Goal: Answer question/provide support: Share knowledge or assist other users

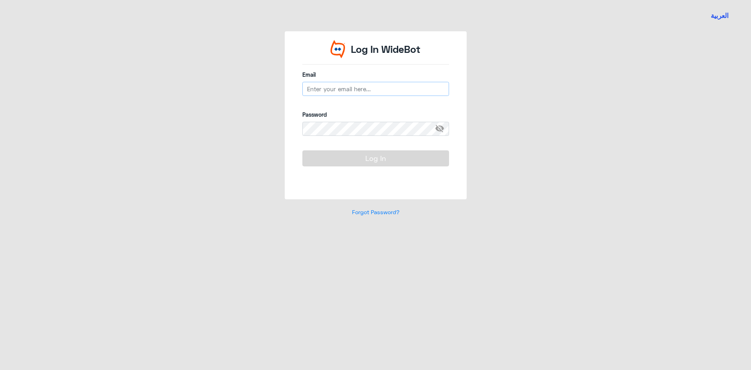
type input "[EMAIL_ADDRESS][DOMAIN_NAME]"
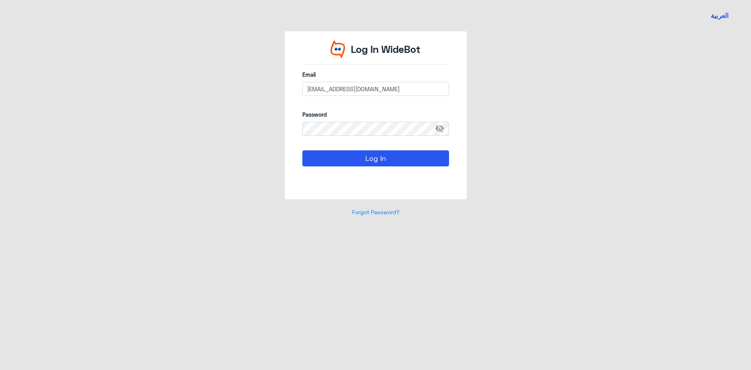
click at [369, 150] on form "Email [EMAIL_ADDRESS][DOMAIN_NAME] Password visibility_off Log In" at bounding box center [376, 127] width 147 height 114
click at [369, 156] on button "Log In" at bounding box center [376, 158] width 147 height 16
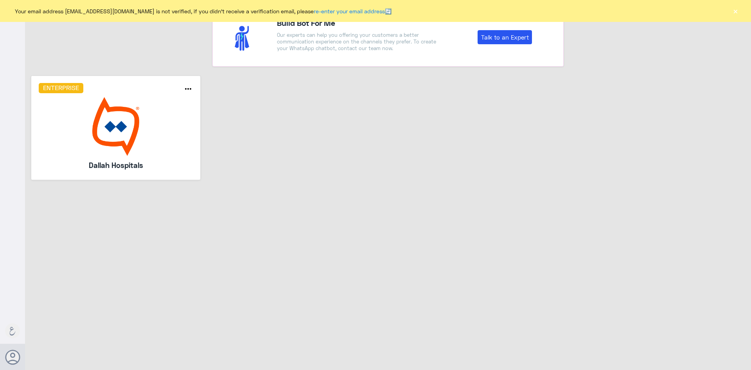
click at [733, 14] on button "×" at bounding box center [736, 11] width 8 height 8
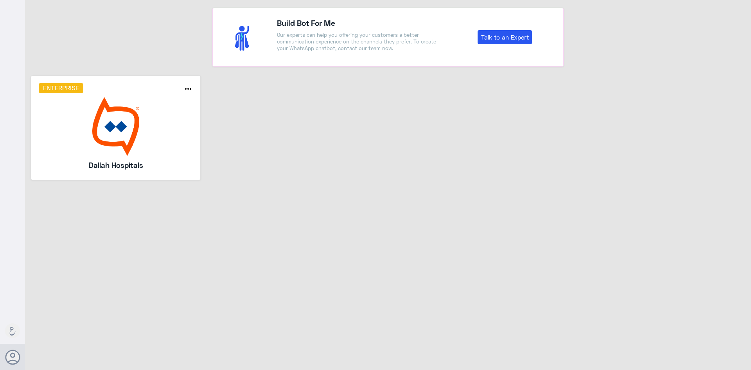
click at [94, 131] on img at bounding box center [116, 126] width 155 height 59
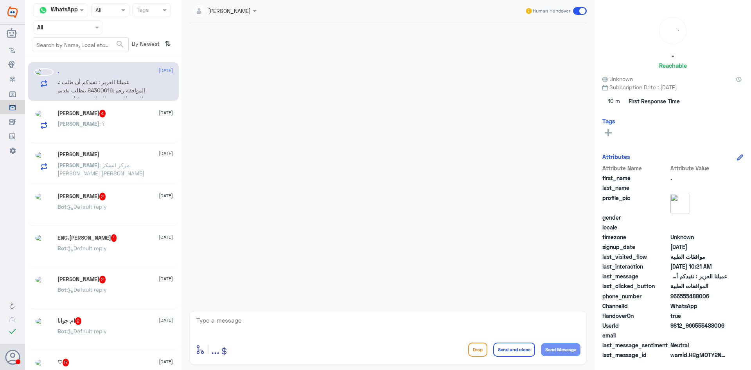
click at [83, 31] on div at bounding box center [68, 27] width 70 height 9
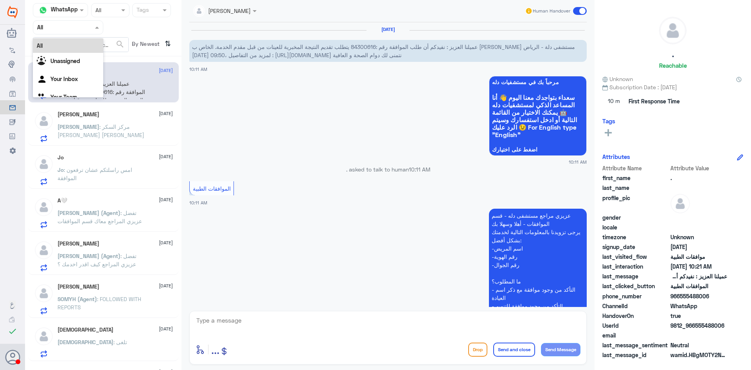
scroll to position [227, 0]
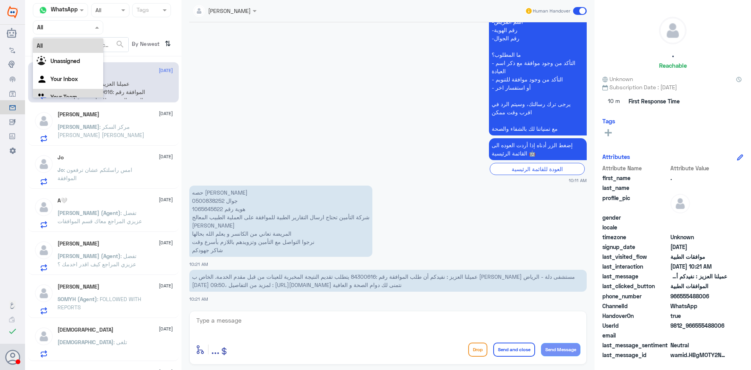
click at [68, 90] on div "Your Team" at bounding box center [68, 98] width 70 height 18
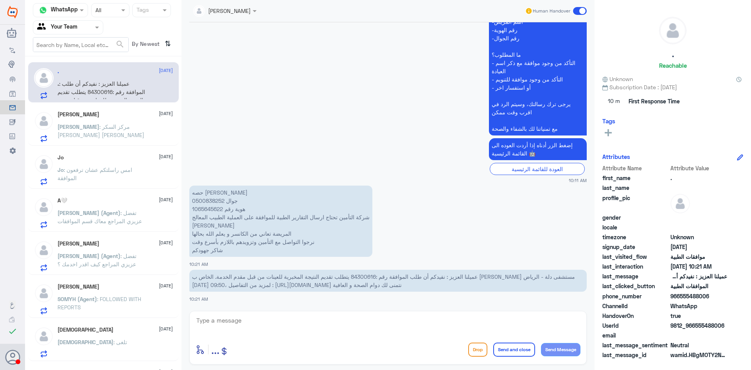
click at [213, 209] on p "حصه عبدالرحمن بن جامع جوال 0500838252 هوية رقم 1065645622 شركة التأمين تحتاج ار…" at bounding box center [280, 221] width 183 height 71
copy p "1065645622"
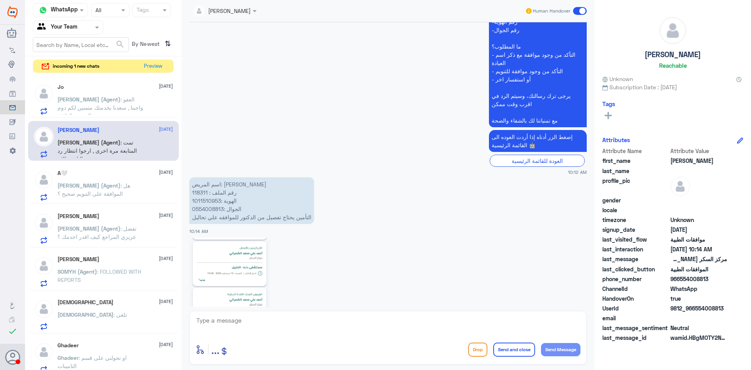
scroll to position [350, 0]
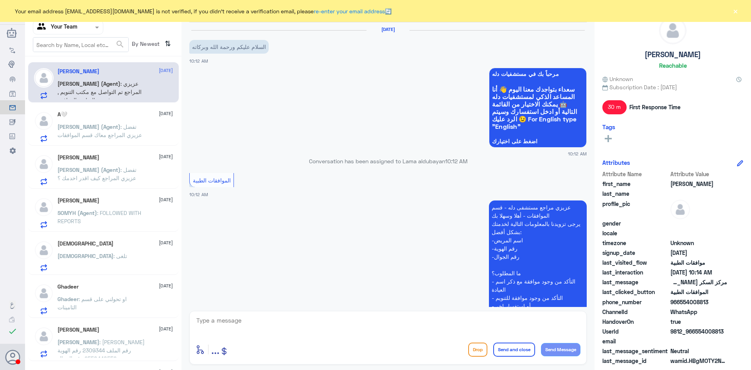
scroll to position [350, 0]
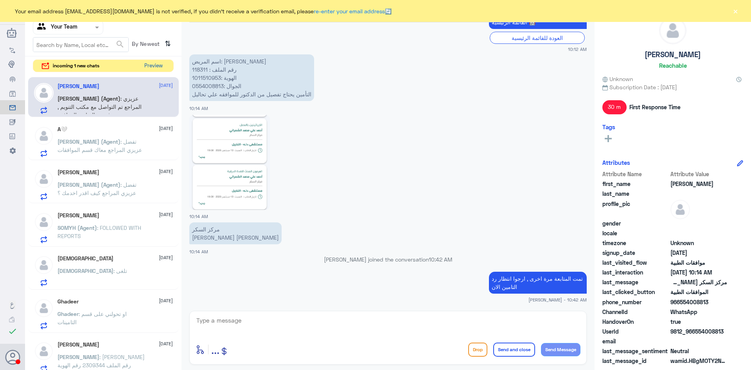
click at [156, 68] on button "Preview" at bounding box center [153, 66] width 24 height 12
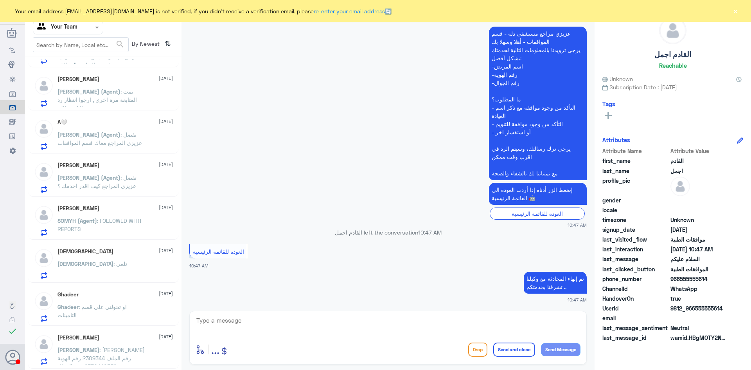
scroll to position [0, 0]
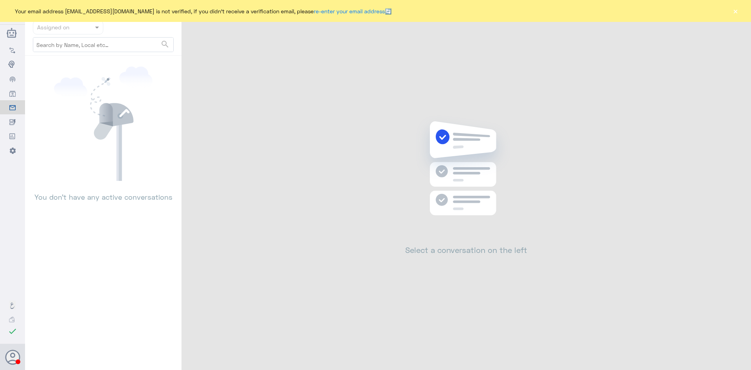
click at [739, 13] on button "×" at bounding box center [736, 11] width 8 height 8
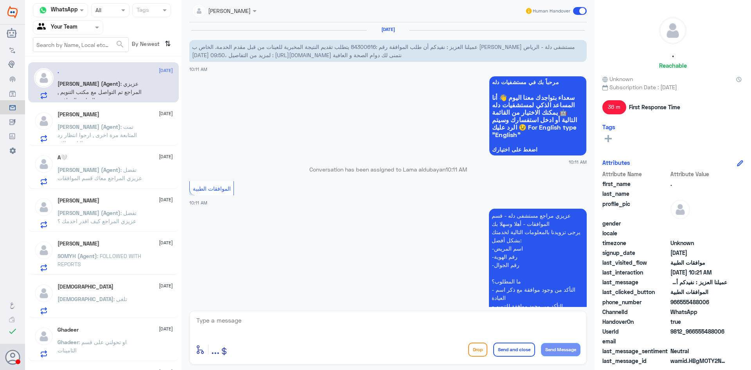
scroll to position [274, 0]
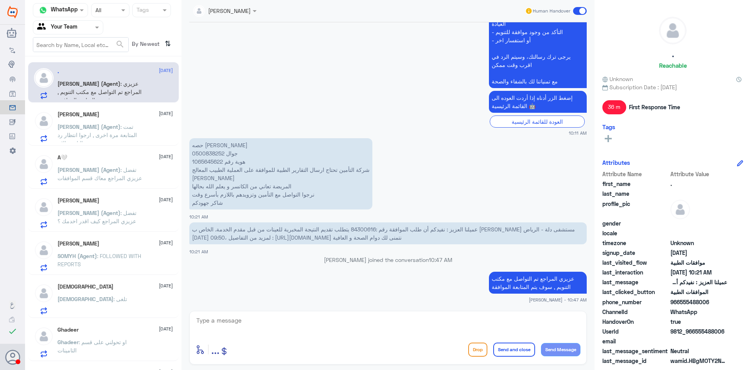
click at [120, 261] on p "SOMYH (Agent) : FOLLOWED WITH REPORTS" at bounding box center [102, 262] width 88 height 20
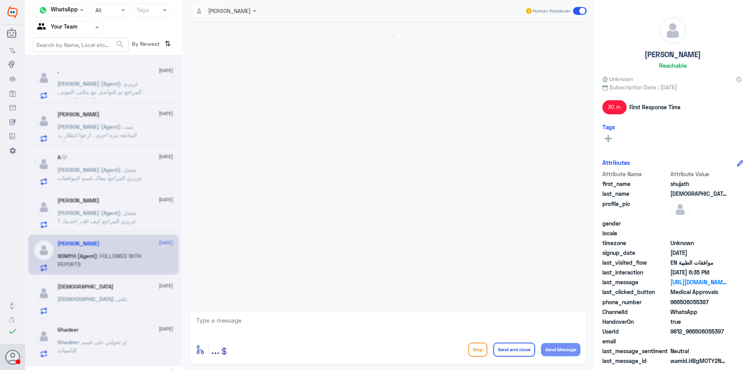
scroll to position [575, 0]
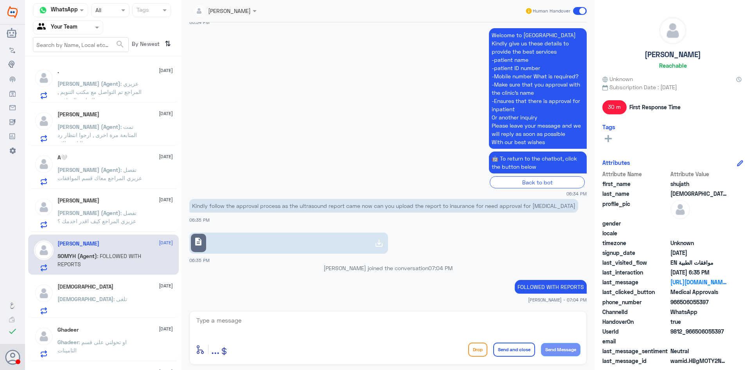
click at [300, 244] on link "description" at bounding box center [288, 242] width 199 height 21
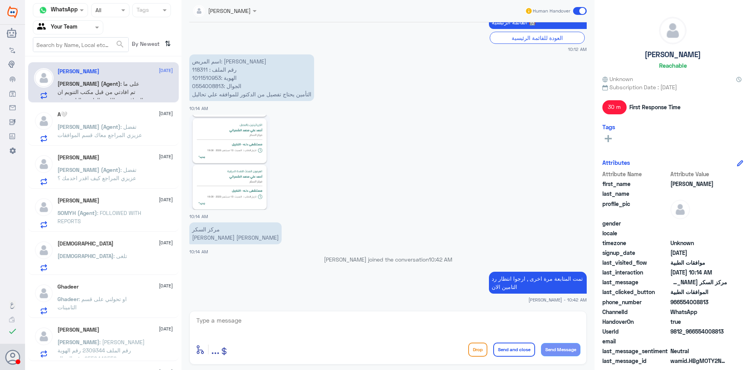
scroll to position [34, 0]
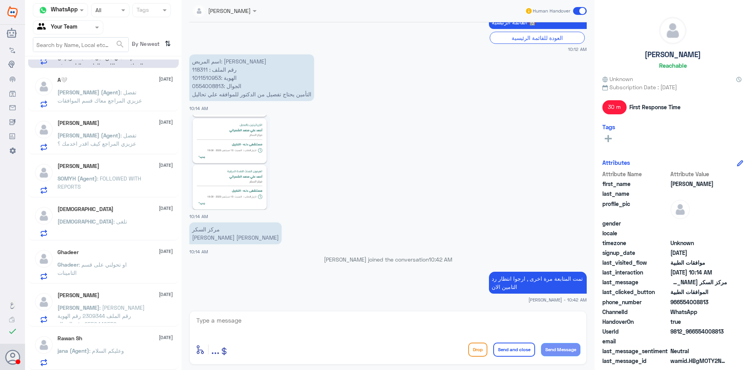
click at [116, 354] on p "jana (Agent) : وعليكم السلام" at bounding box center [91, 356] width 67 height 20
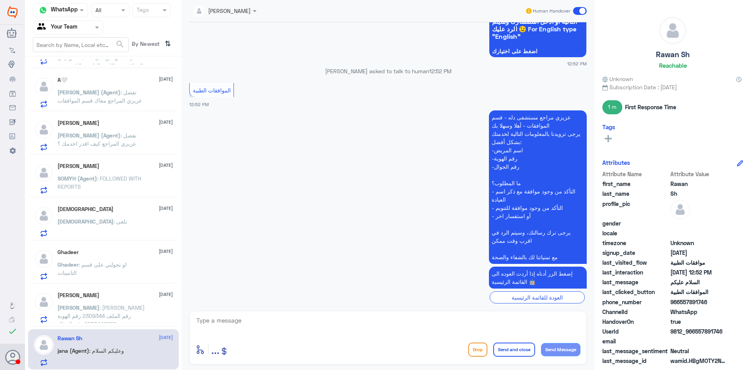
scroll to position [139, 0]
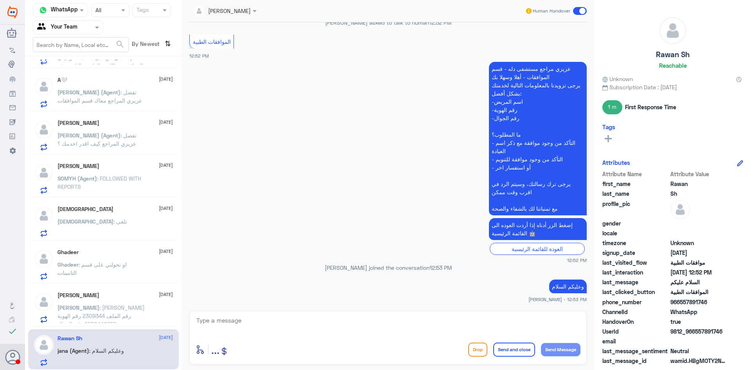
click at [109, 308] on span ": يونس احمد مرزوق رقم الملف 2309344 رقم الهوية 2550440552 رقم الجوال 0533838080…" at bounding box center [101, 324] width 87 height 40
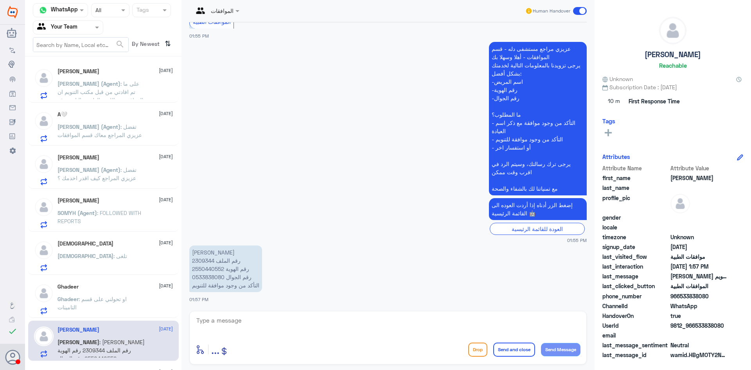
click at [86, 217] on p "SOMYH (Agent) : FOLLOWED WITH REPORTS" at bounding box center [102, 219] width 88 height 20
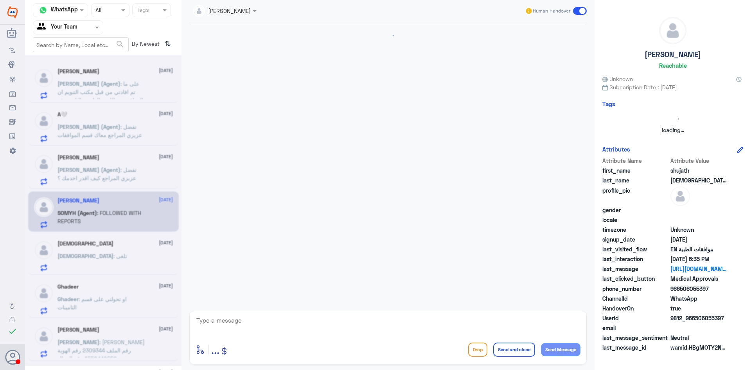
scroll to position [575, 0]
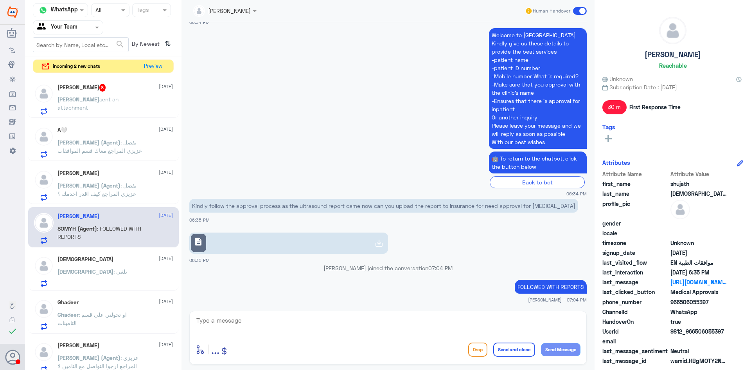
click at [104, 89] on div "Abdullah 8 15 September" at bounding box center [115, 88] width 115 height 8
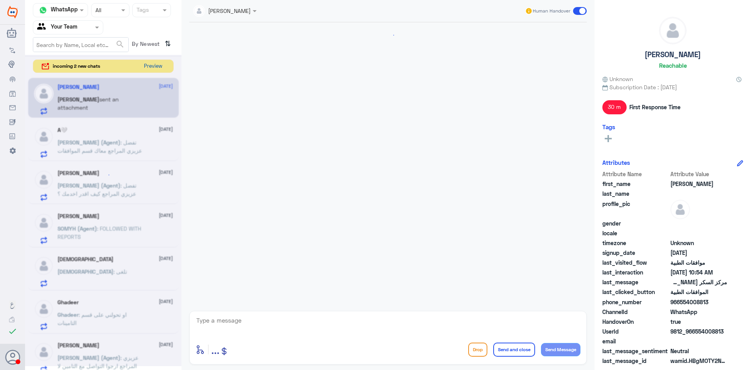
scroll to position [661, 0]
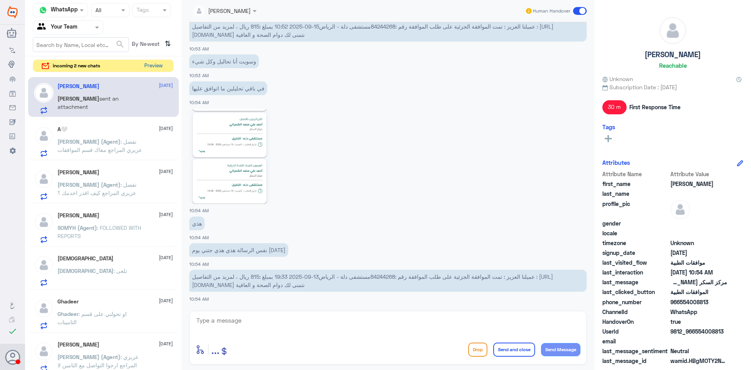
click at [155, 67] on button "Preview" at bounding box center [153, 66] width 24 height 12
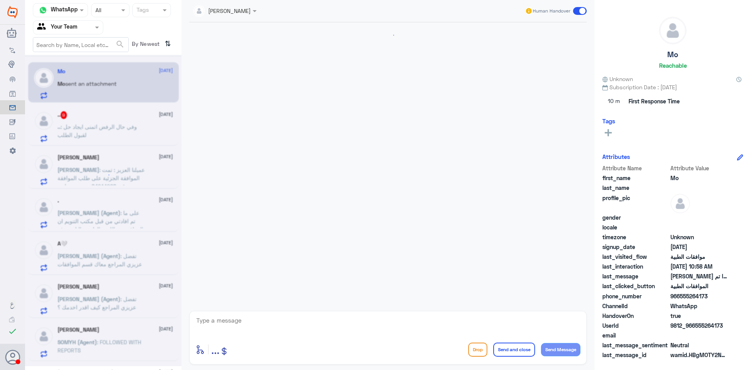
scroll to position [169, 0]
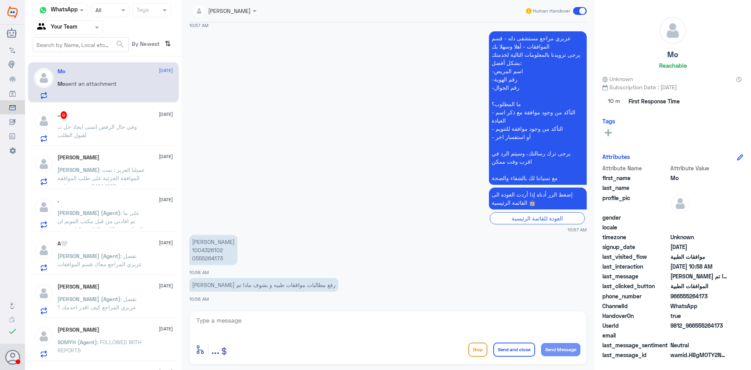
click at [214, 251] on p "محمد القنام 1004326102 0555264173" at bounding box center [213, 250] width 48 height 30
click at [121, 129] on span ": وفي حال الرفض اتمنى ايجاد حل لقبول الطلب" at bounding box center [97, 130] width 79 height 15
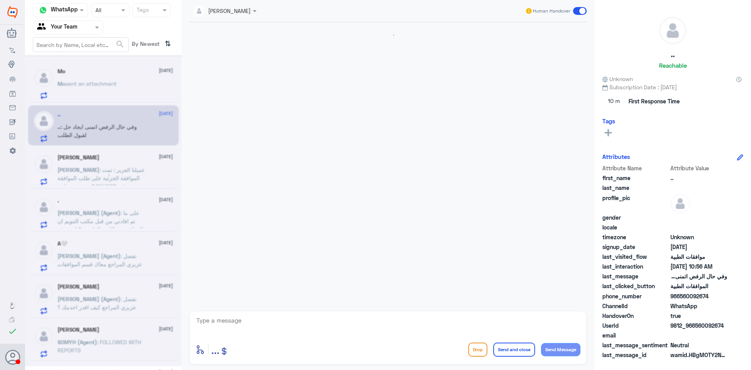
scroll to position [671, 0]
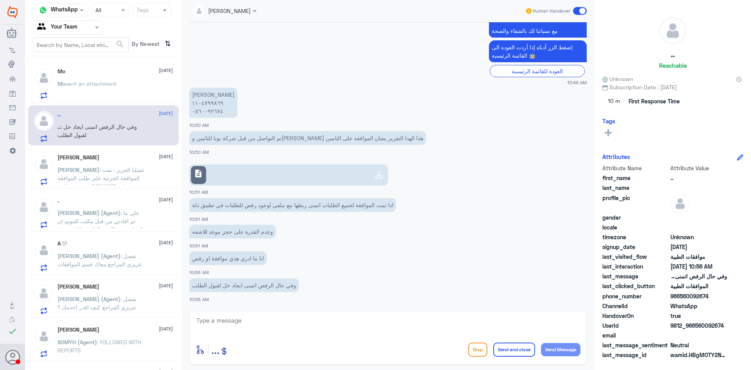
click at [281, 178] on link "description" at bounding box center [288, 174] width 199 height 21
click at [266, 323] on textarea at bounding box center [388, 324] width 385 height 19
type textarea "h"
type textarea "السلام عليكم و رحمة الله"
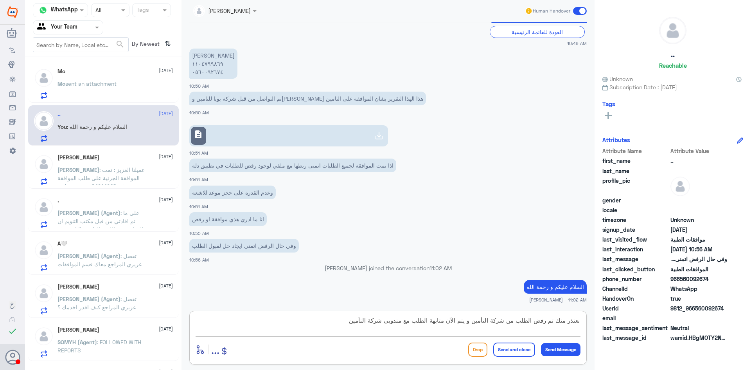
type textarea "نعتذر منك تم رفض الطلب من شركة التأمين و يتم الآن متابهة الطلب مع مندوبي شركة ا…"
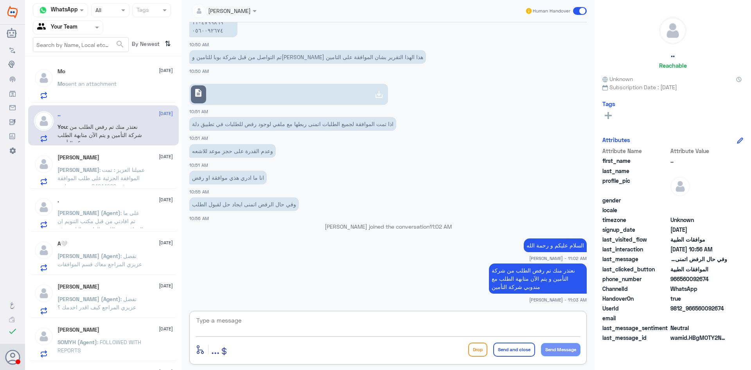
click at [91, 175] on span ": عميلنا العزيز : تمت الموافقة الجزئية على طلب الموافقة رقم :84244268مستشفى دلة…" at bounding box center [101, 194] width 87 height 56
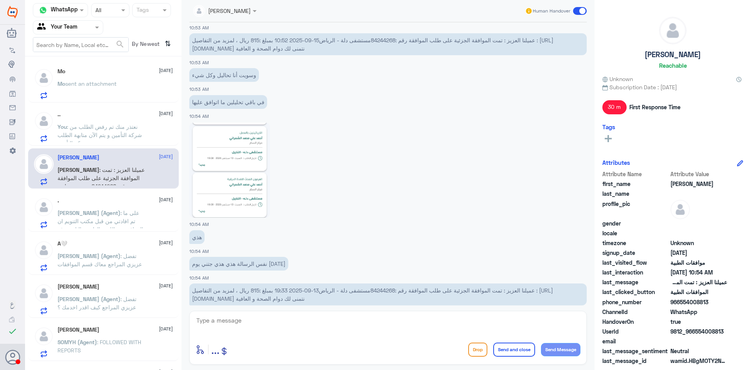
scroll to position [661, 0]
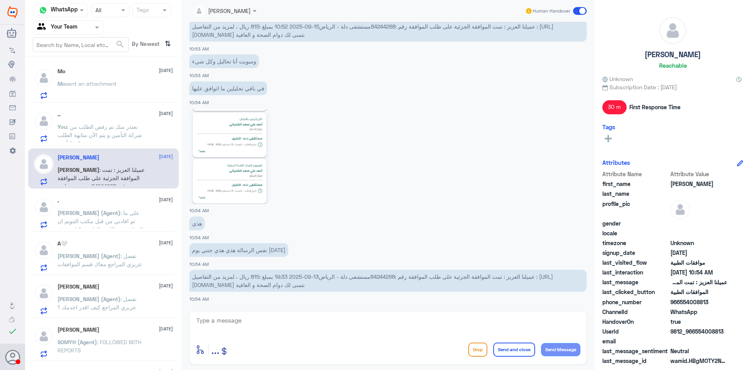
click at [380, 277] on span "عميلنا العزيز : تمت الموافقة الجزئية على طلب الموافقة رقم :84244268مستشفى دلة -…" at bounding box center [372, 280] width 361 height 15
click at [390, 276] on span "عميلنا العزيز : تمت الموافقة الجزئية على طلب الموافقة رقم :84244268مستشفى دلة -…" at bounding box center [372, 280] width 361 height 15
drag, startPoint x: 374, startPoint y: 275, endPoint x: 398, endPoint y: 278, distance: 24.1
click at [398, 278] on span "عميلنا العزيز : تمت الموافقة الجزئية على طلب الموافقة رقم :84244268مستشفى دلة -…" at bounding box center [372, 280] width 361 height 15
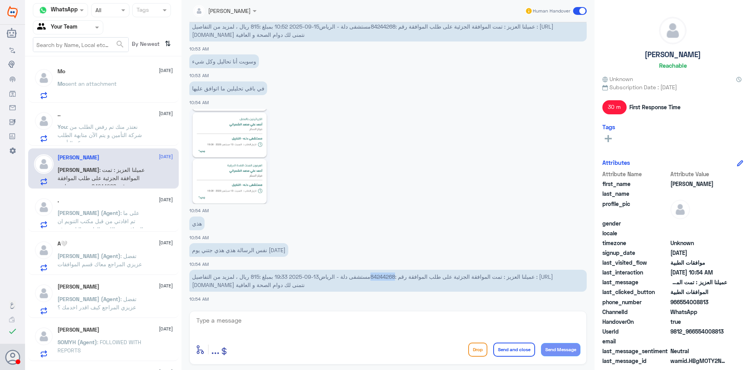
copy span "84244268"
click at [102, 79] on p ".. sent an attachment" at bounding box center [85, 89] width 54 height 20
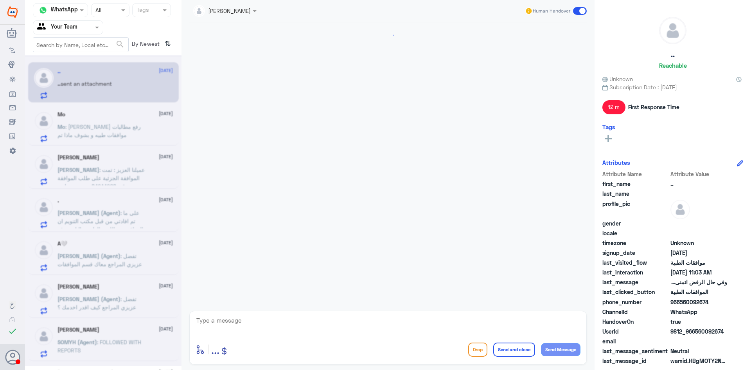
scroll to position [517, 0]
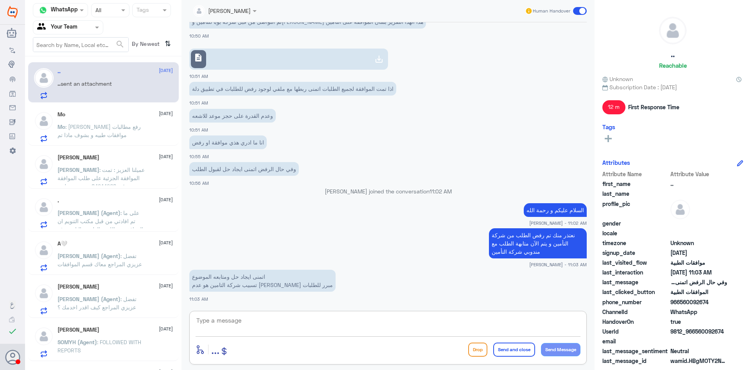
click at [270, 319] on textarea at bounding box center [388, 324] width 385 height 19
type textarea "j"
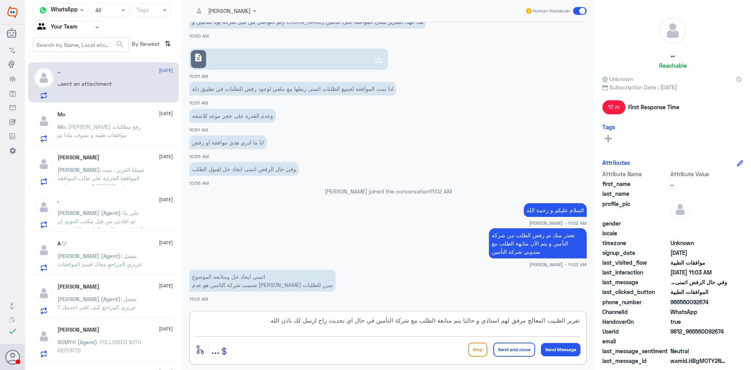
type textarea "تقرير الطبيب المعالج مرفق لهم استاذي و حاليا يتم متابعة الطلب مع شركة التأمين ف…"
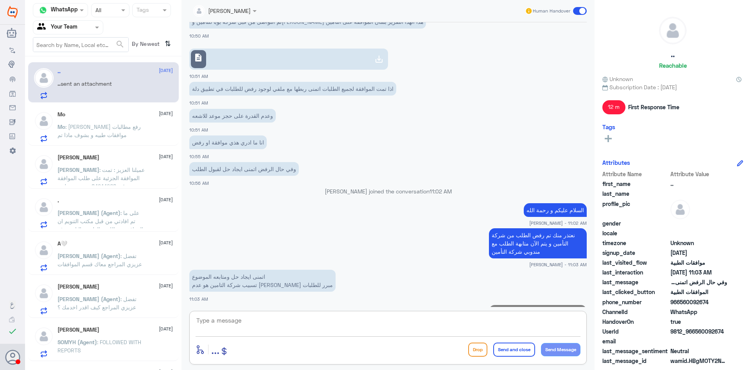
scroll to position [566, 0]
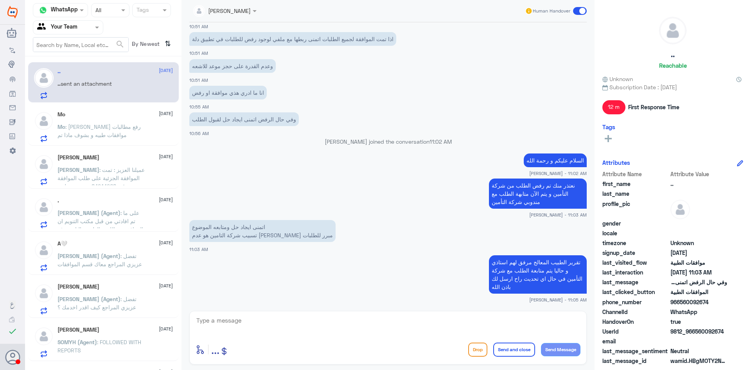
click at [434, 323] on textarea at bounding box center [388, 324] width 385 height 19
click at [123, 118] on div "Mo 15 September Mo : الدكتور احمد أمان رفع مطالبات موافقات طبيه و بشوف ماذا تم" at bounding box center [115, 126] width 115 height 31
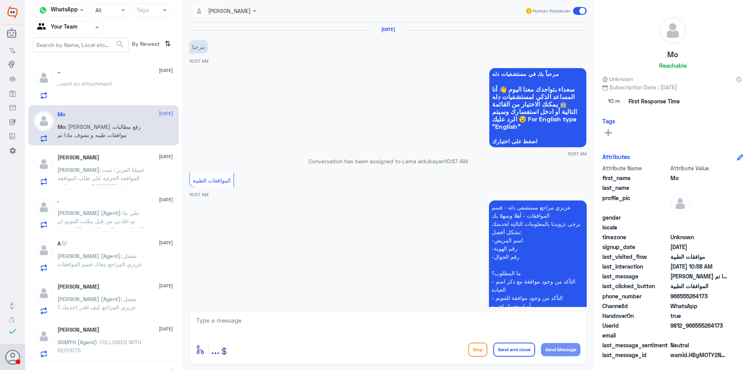
scroll to position [169, 0]
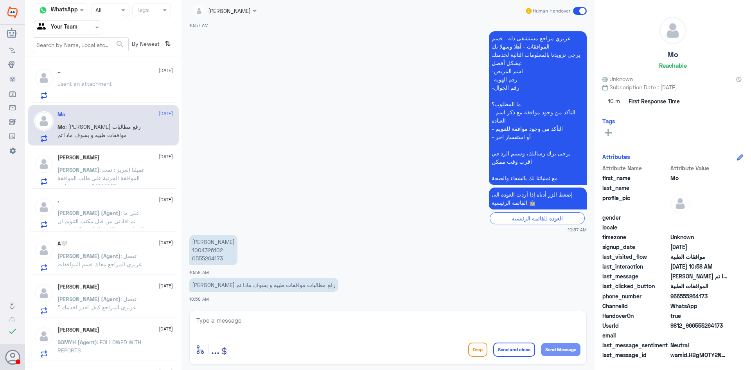
click at [211, 249] on p "محمد القنام 1004326102 0555264173" at bounding box center [213, 250] width 48 height 30
copy p "1004326102"
click at [271, 323] on textarea at bounding box center [388, 324] width 385 height 19
type textarea "السلام عليكم و رحمة الله الطلب الخاص للتحليل اليوم تمت الموافقة عليه"
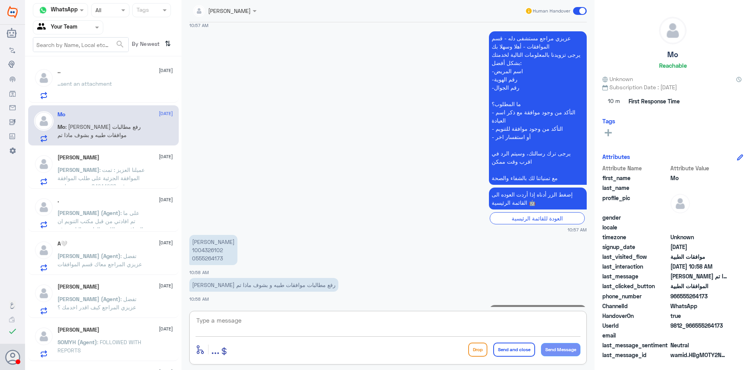
scroll to position [202, 0]
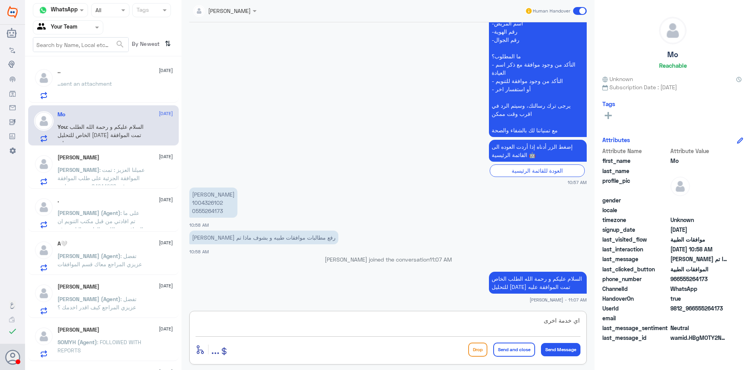
type textarea "اي خدمة اخرى؟"
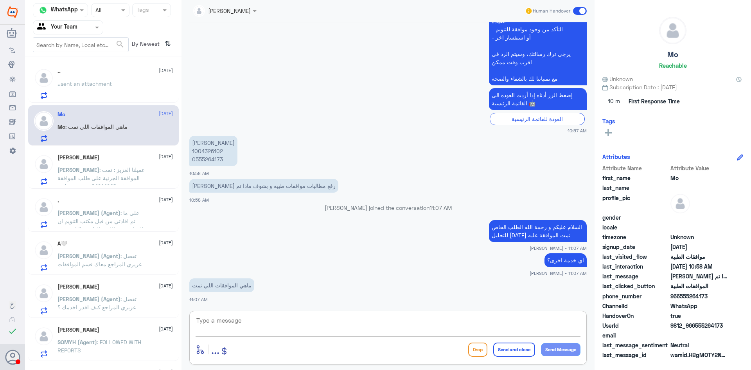
scroll to position [281, 0]
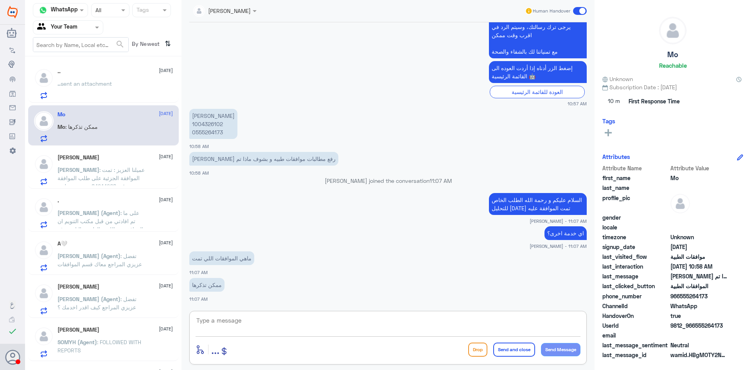
click at [265, 325] on textarea at bounding box center [388, 324] width 385 height 19
type textarea "تحليل المغنيسيوم"
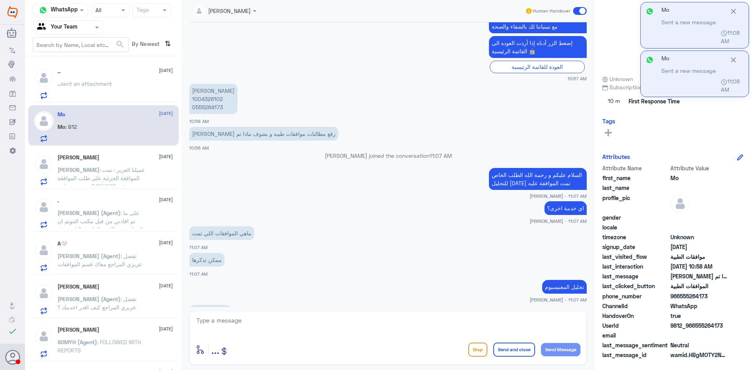
scroll to position [360, 0]
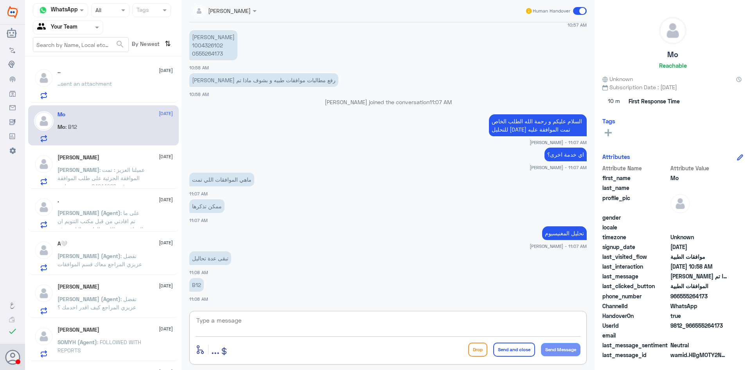
click at [209, 45] on p "محمد القنام 1004326102 0555264173" at bounding box center [213, 45] width 48 height 30
copy p "1004326102"
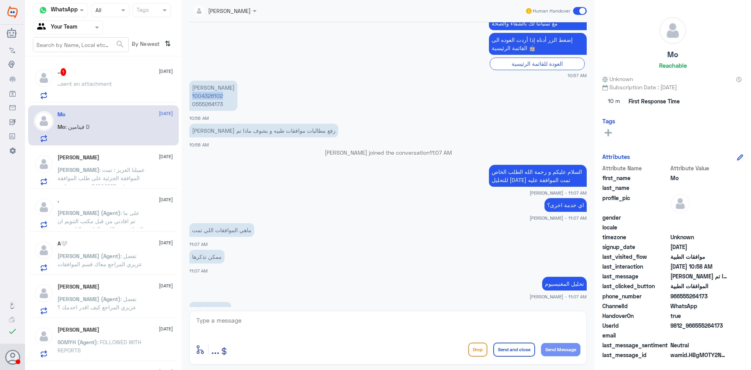
scroll to position [256, 0]
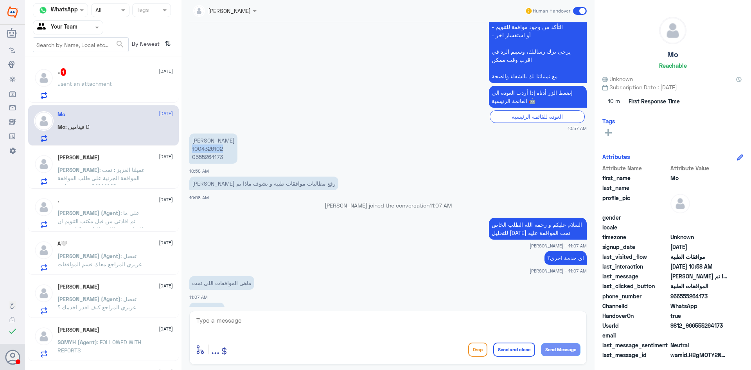
copy p "1004326102"
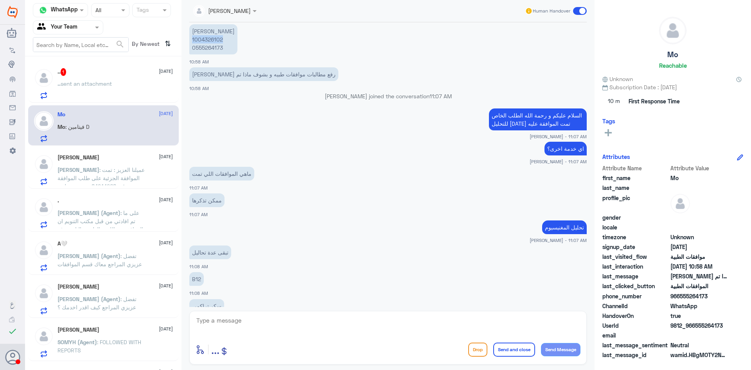
scroll to position [413, 0]
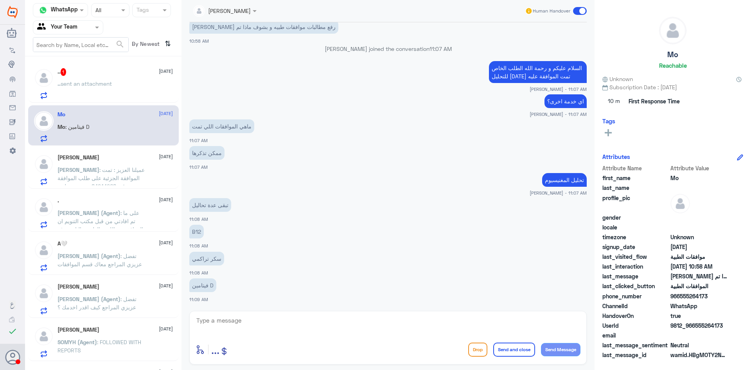
click at [272, 317] on textarea at bounding box center [388, 324] width 385 height 19
type textarea "j"
click at [272, 317] on textarea at bounding box center [388, 324] width 385 height 19
type textarea "تمت متابعة الطلب مره اخرى و ارفاق النتائج و بإنتظار رد التأمين"
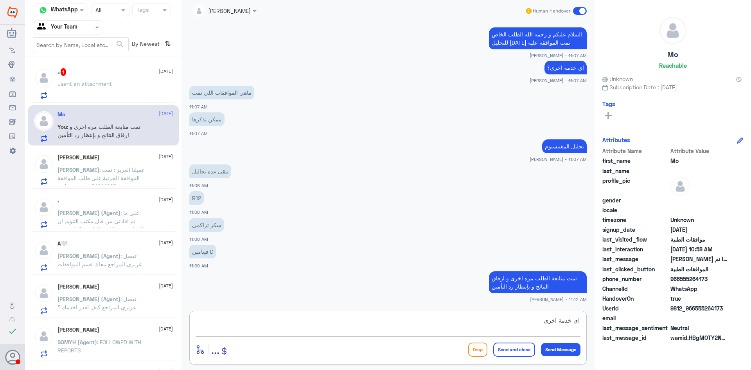
type textarea "اي خدمة اخرى؟"
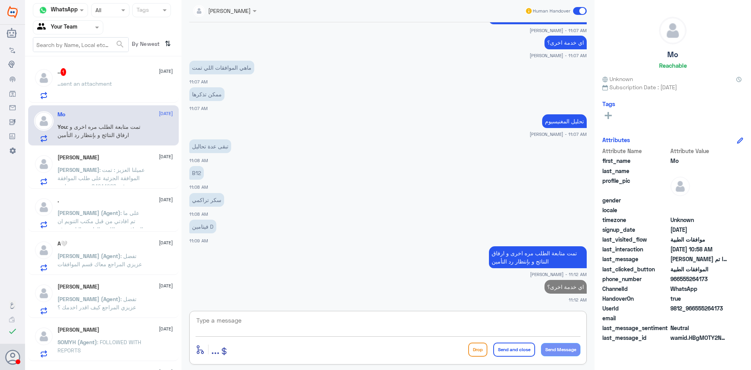
click at [83, 81] on span "sent an attachment" at bounding box center [86, 83] width 51 height 7
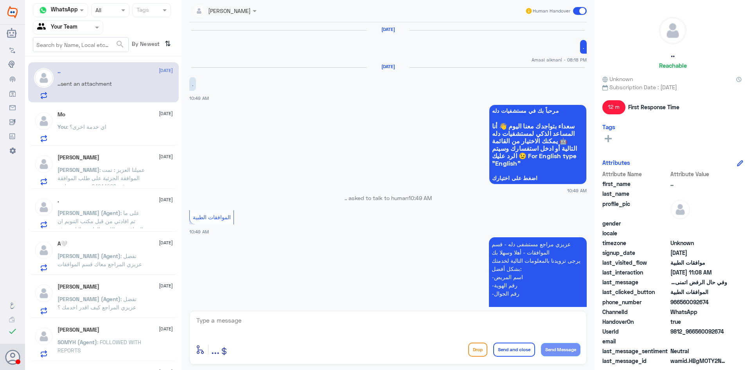
scroll to position [562, 0]
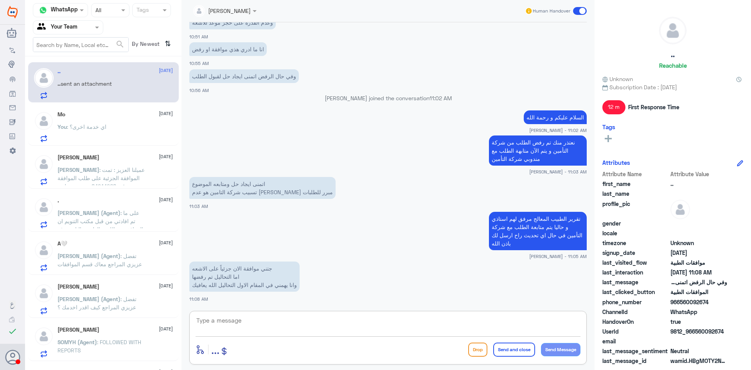
click at [254, 322] on textarea at bounding box center [388, 324] width 385 height 19
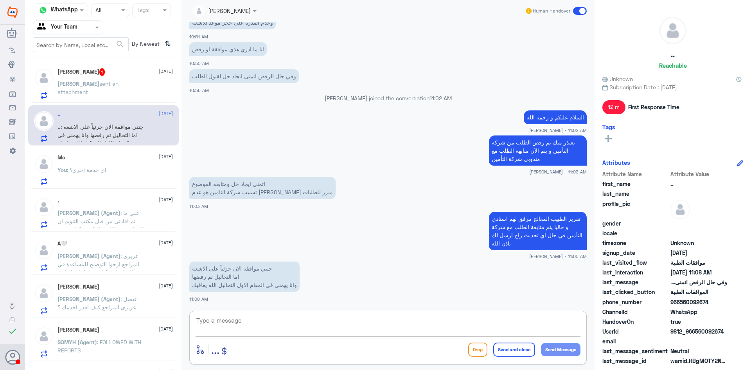
click at [236, 321] on textarea at bounding box center [388, 324] width 385 height 19
type textarea "ت"
type textarea "التحاليل استاذي بناء على رد التأمين تكون بعد الأشعة"
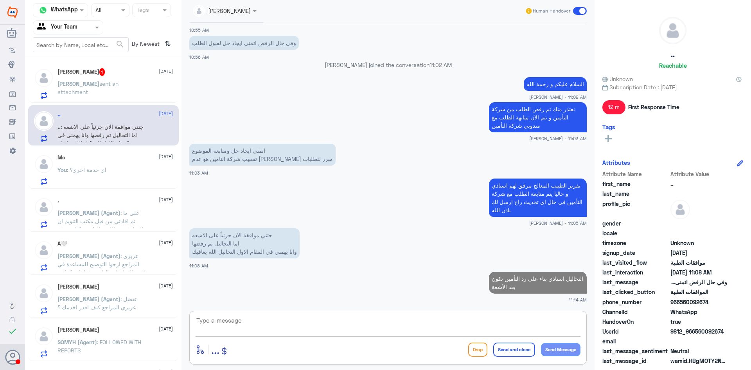
click at [89, 85] on span "sent an attachment" at bounding box center [88, 87] width 61 height 15
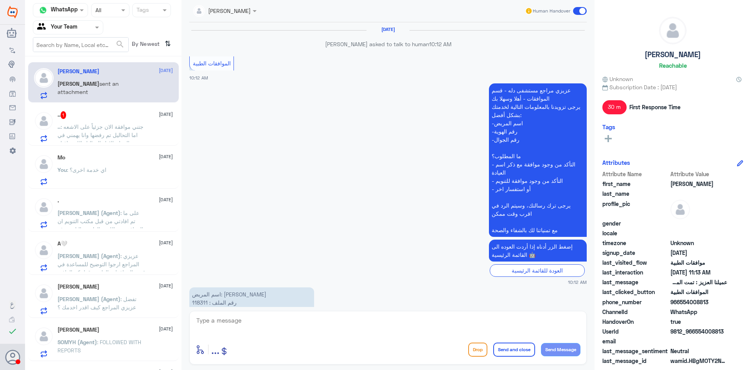
scroll to position [630, 0]
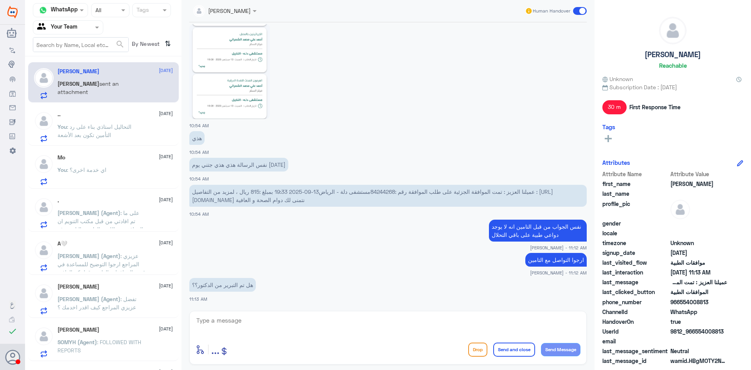
click at [90, 130] on span ": التحاليل استاذي بناء على رد التأمين تكون بعد الأشعة" at bounding box center [95, 130] width 74 height 15
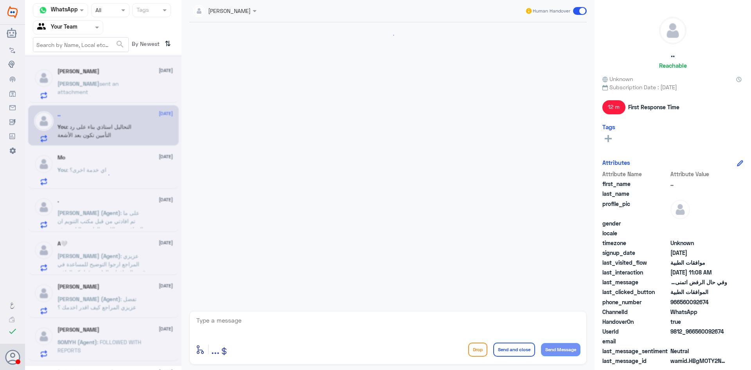
scroll to position [558, 0]
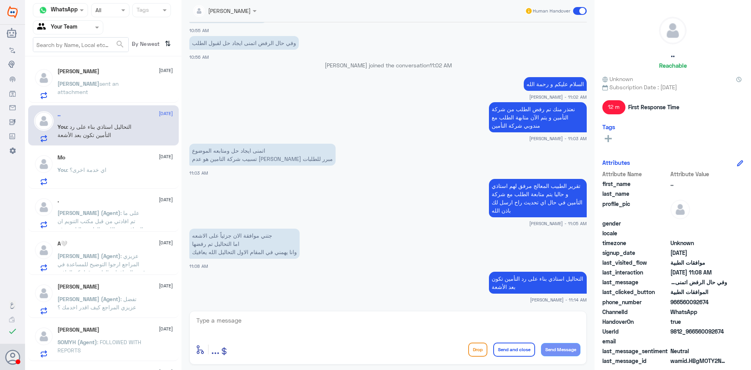
click at [105, 166] on span ": اي خدمة اخرى؟" at bounding box center [87, 169] width 40 height 7
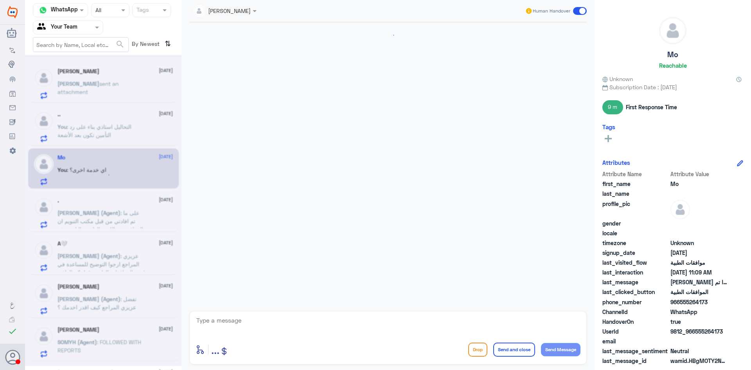
scroll to position [486, 0]
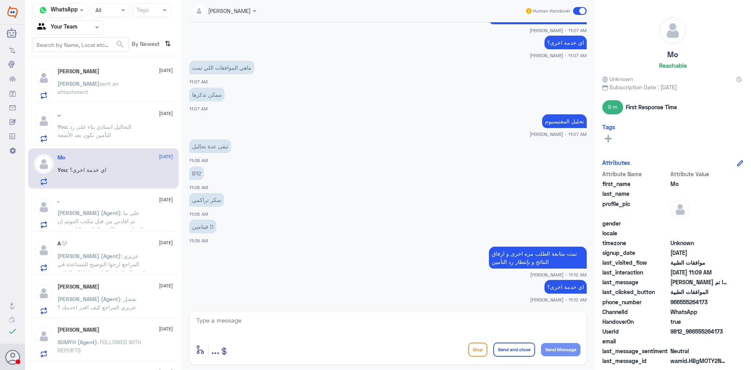
click at [254, 321] on textarea at bounding box center [388, 324] width 385 height 19
type textarea "ا"
click at [92, 92] on p "Abdullah sent an attachment" at bounding box center [102, 89] width 88 height 20
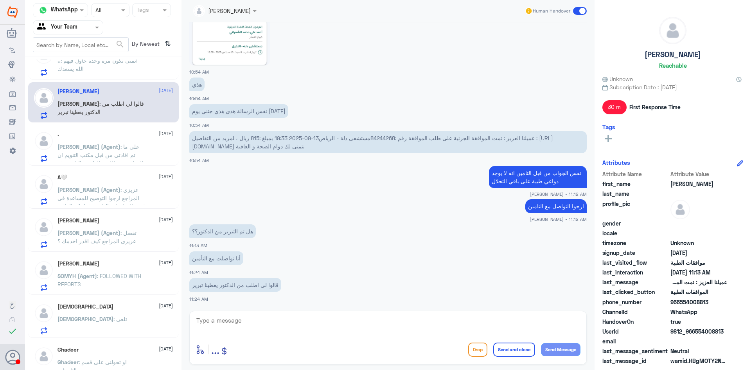
scroll to position [121, 0]
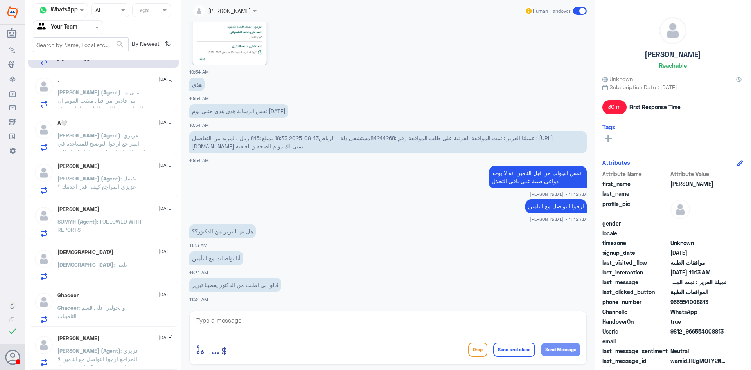
click at [90, 268] on div "سبحان : تلغى" at bounding box center [115, 271] width 115 height 18
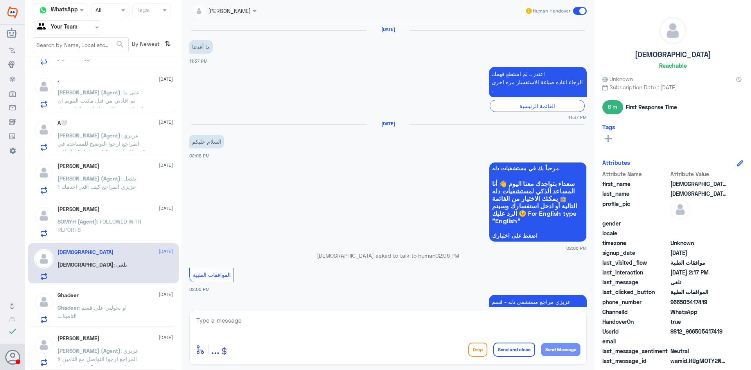
scroll to position [530, 0]
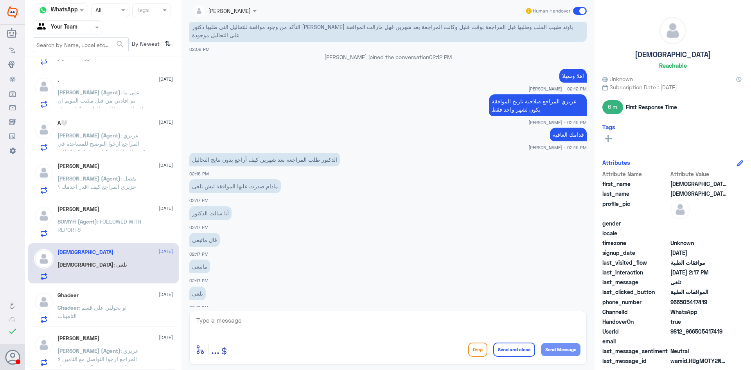
click at [113, 223] on span ": FOLLOWED WITH REPORTS" at bounding box center [100, 225] width 84 height 15
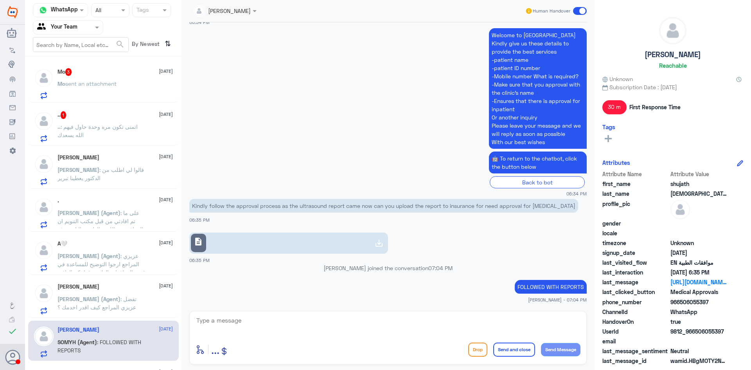
click at [89, 130] on p ".. : اتمنى تكون مره وحدة حاول فيهم الله يسعدك" at bounding box center [102, 133] width 88 height 20
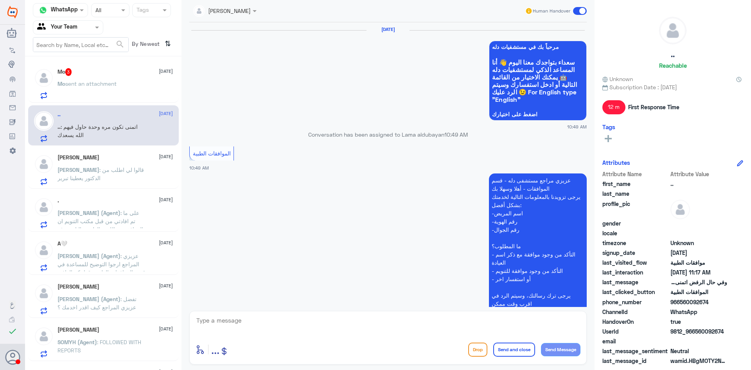
scroll to position [566, 0]
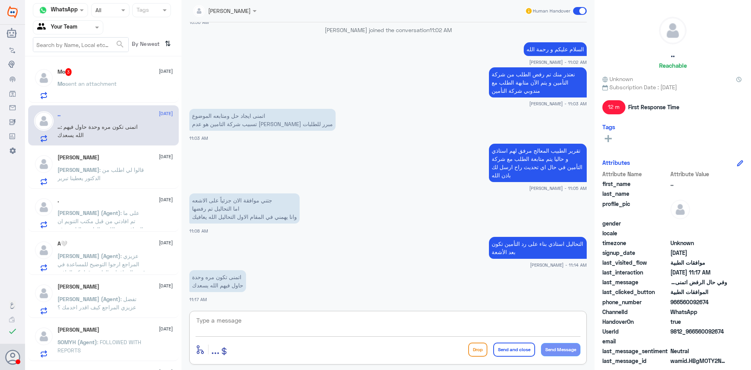
click at [302, 321] on textarea at bounding box center [388, 324] width 385 height 19
click at [97, 79] on div "Mo 3 15 September Mo sent an attachment" at bounding box center [115, 83] width 115 height 31
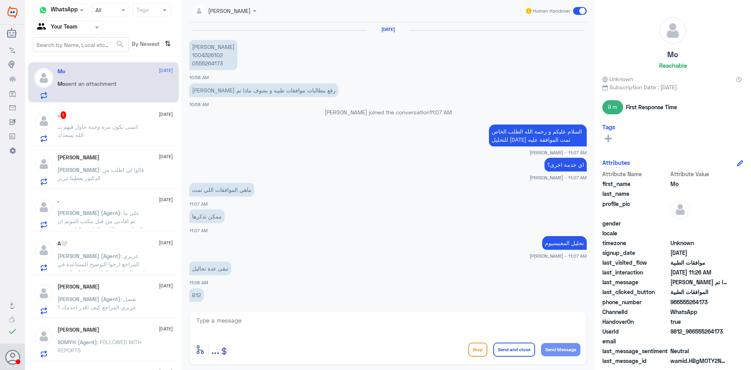
scroll to position [299, 0]
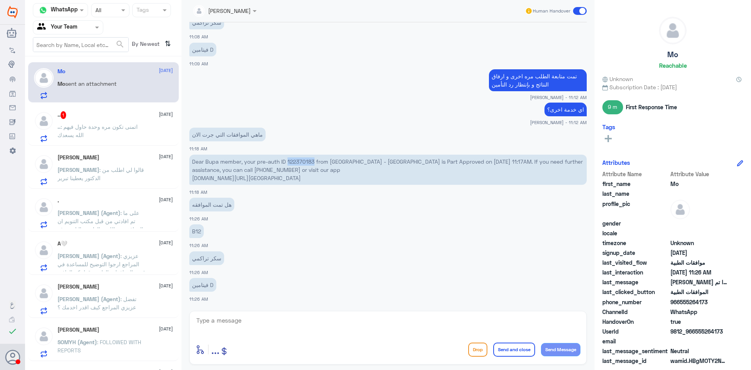
drag, startPoint x: 289, startPoint y: 161, endPoint x: 313, endPoint y: 162, distance: 24.3
click at [313, 162] on p "Dear Bupa member, your pre-auth ID 122370183 from Dallah Hospital - Nakeel is P…" at bounding box center [388, 170] width 398 height 30
copy p "122370183"
click at [261, 324] on textarea at bounding box center [388, 324] width 385 height 19
type textarea "مع الاسف اتاذي رفض السكر التراكمي, b12 , D"
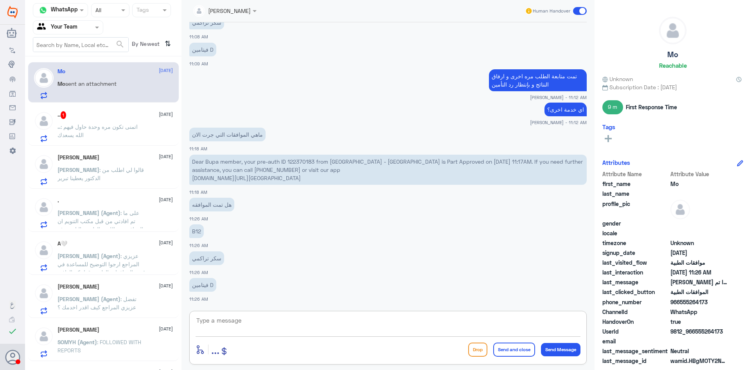
scroll to position [332, 0]
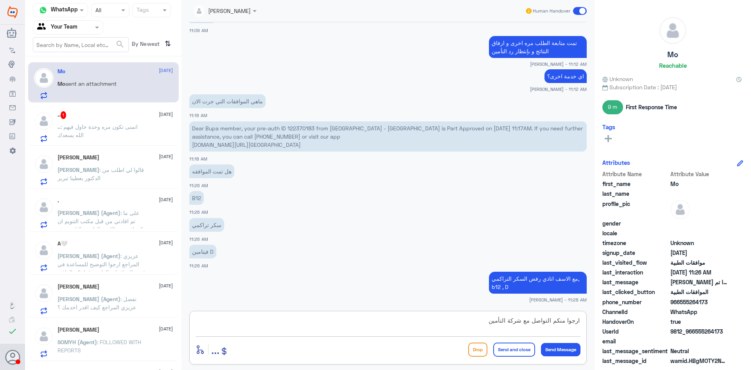
type textarea "ارجوا منكم التواصل مع شركة التأمين"
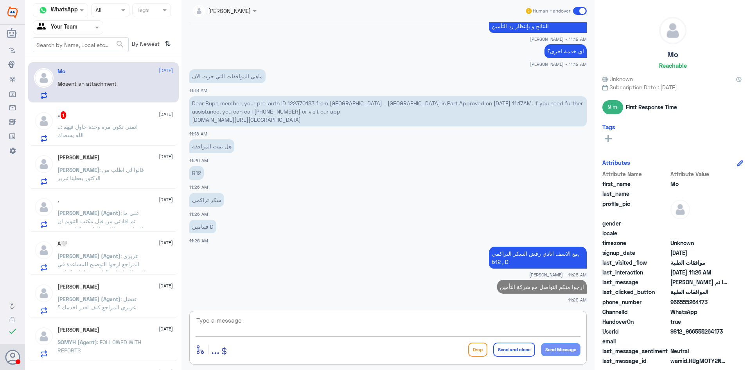
click at [109, 134] on p ".. : اتمنى تكون مره وحدة حاول فيهم الله يسعدك" at bounding box center [102, 133] width 88 height 20
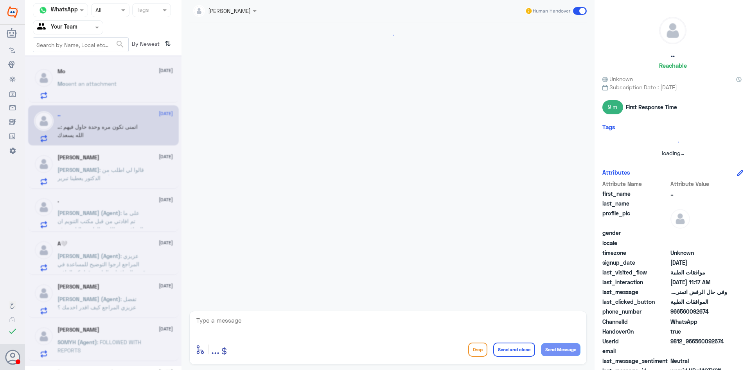
scroll to position [566, 0]
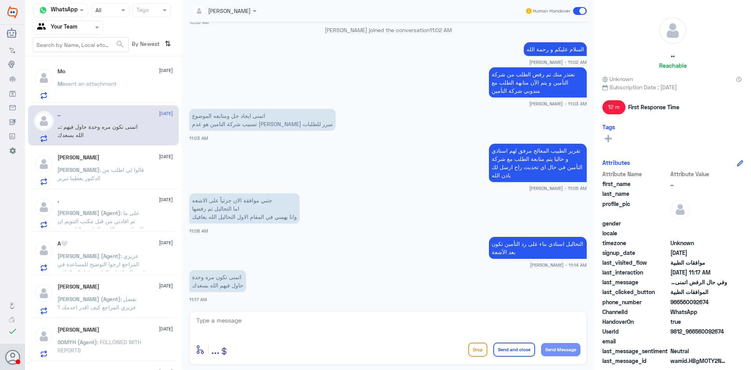
click at [343, 321] on textarea at bounding box center [388, 324] width 385 height 19
type textarea "تم التواصل مره اخرى مع المندوبين و بناءً على ردهم تكون التحاليل بعد الأشعة"
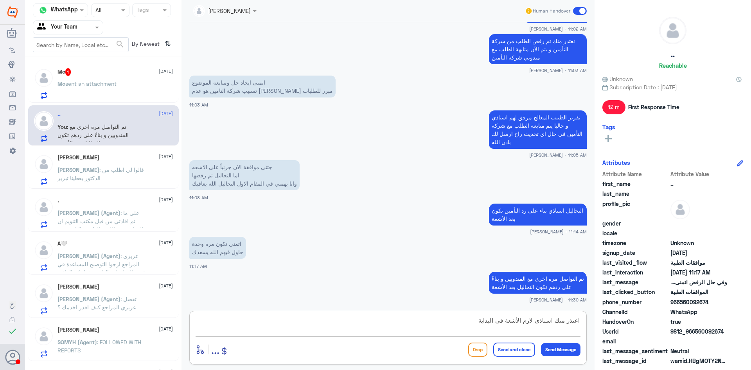
type textarea "اعتذر منك استاذي لازم الأشعة في البداية"
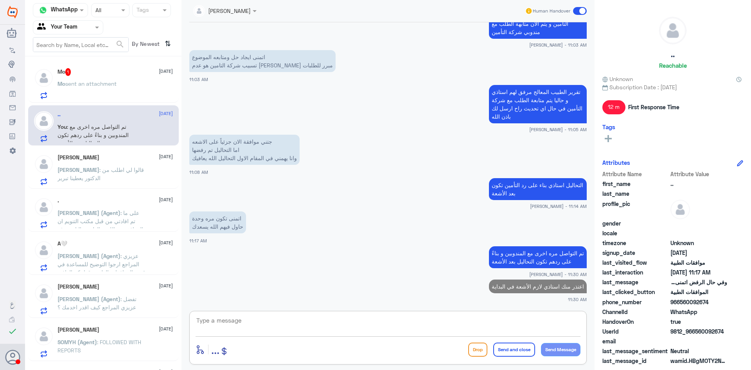
click at [91, 83] on span "sent an attachment" at bounding box center [90, 83] width 51 height 7
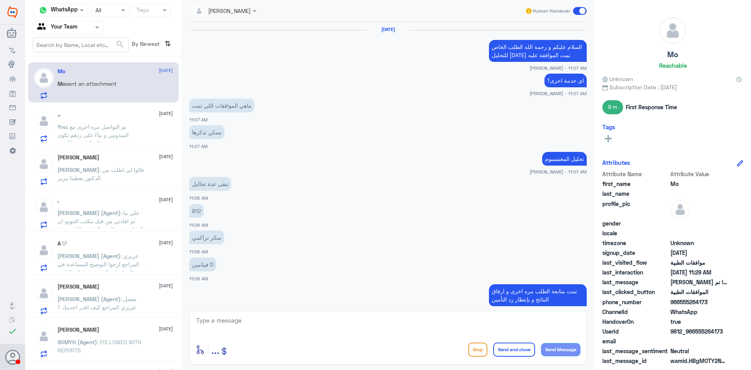
scroll to position [300, 0]
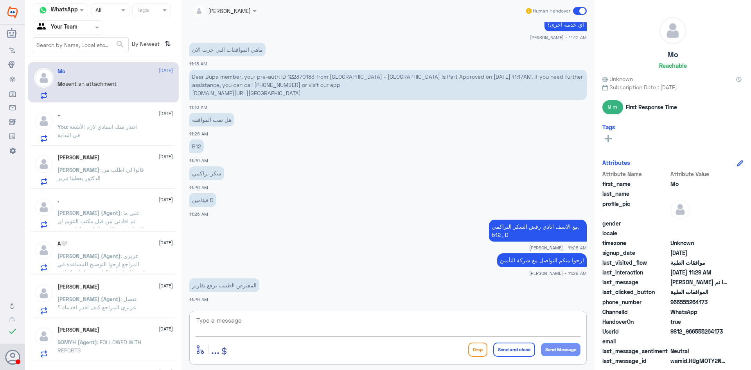
click at [270, 318] on textarea at bounding box center [388, 324] width 385 height 19
type textarea "تقرير الدكتور مرفق لهم"
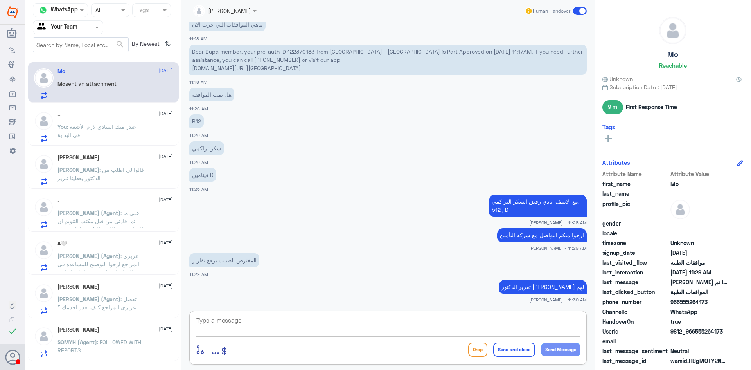
click at [298, 321] on textarea at bounding box center [388, 324] width 385 height 19
type textarea "برفعه لهم ثانية"
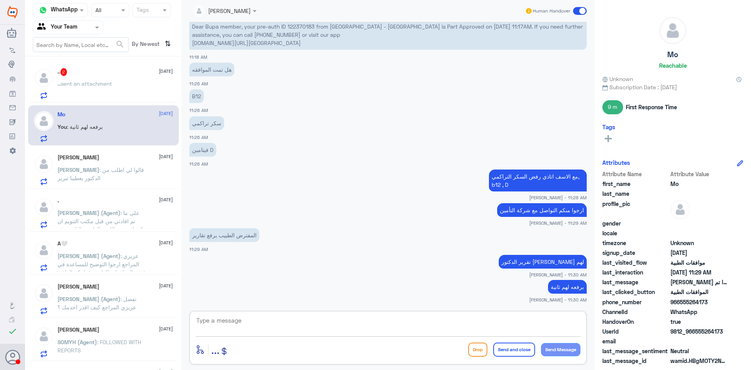
click at [379, 323] on textarea at bounding box center [388, 324] width 385 height 19
type textarea "تم رفع التقرير مره اخرى الى شركة التأمين"
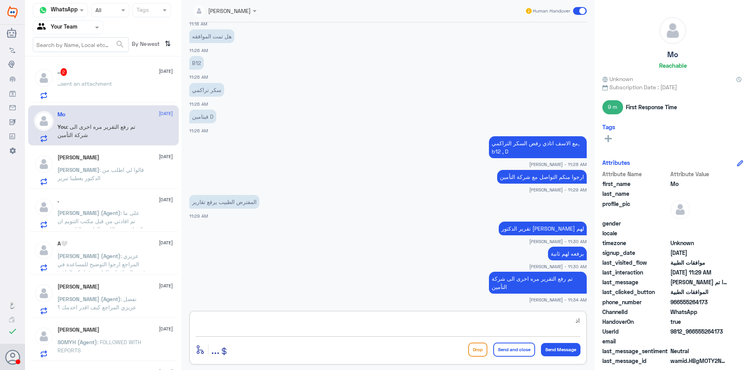
type textarea "ا"
type textarea "أي خدمة اخرى استاذي؟"
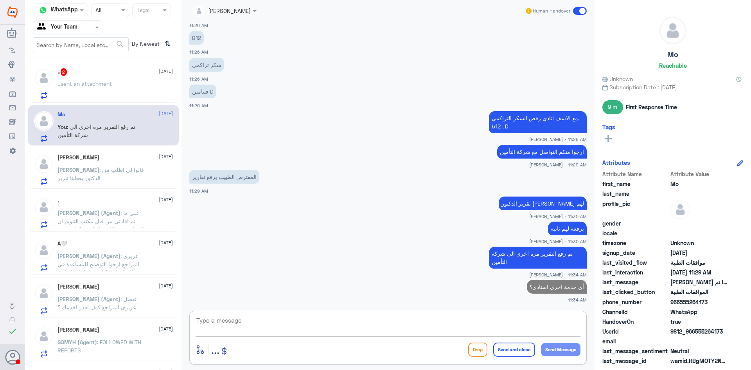
click at [86, 83] on span "sent an attachment" at bounding box center [86, 83] width 51 height 7
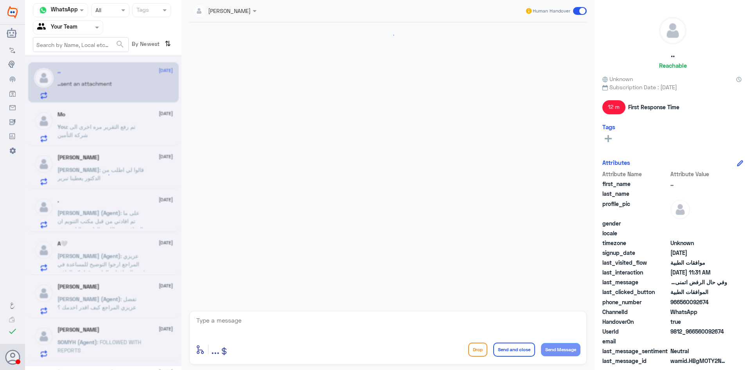
scroll to position [569, 0]
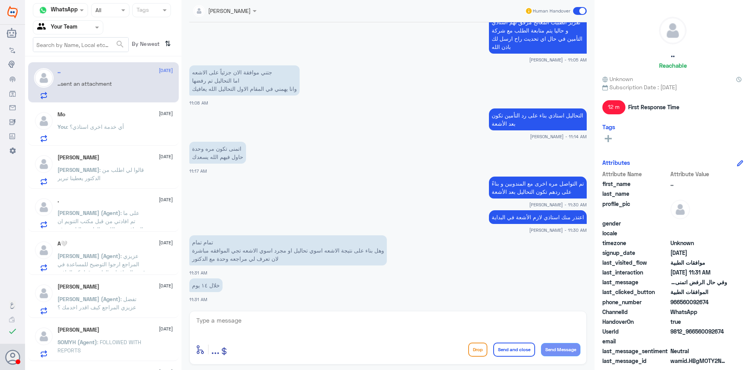
click at [246, 319] on textarea at bounding box center [388, 324] width 385 height 19
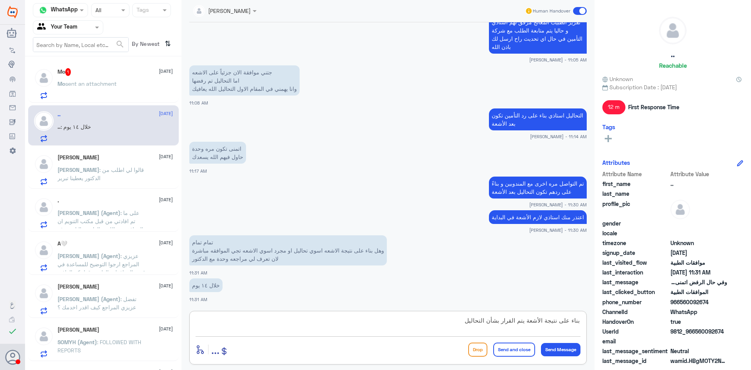
type textarea "بناء على نتيجة الأشعة يتم القرار بشأن التحاليل"
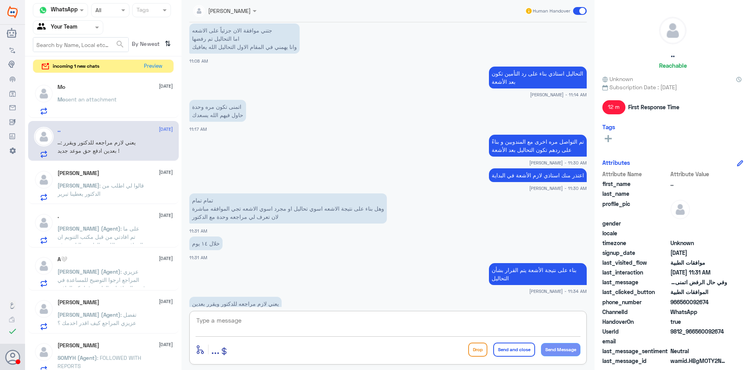
scroll to position [638, 0]
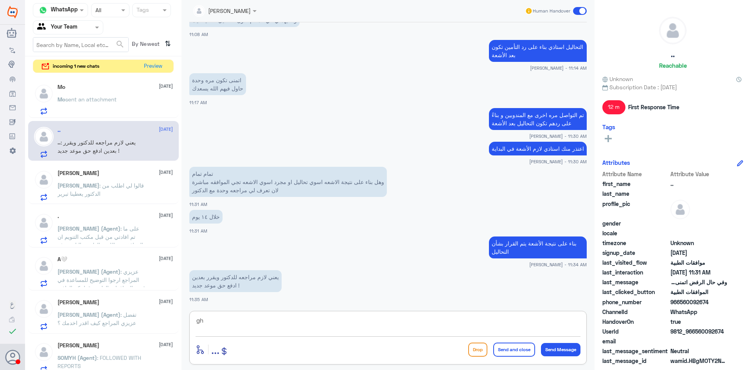
type textarea "g"
type textarea "غ"
type textarea "بمجرد ما تطلع النتيجة نرف لهم التقرير الخاص بالأشعة و بعدها يردون علينا التأمين"
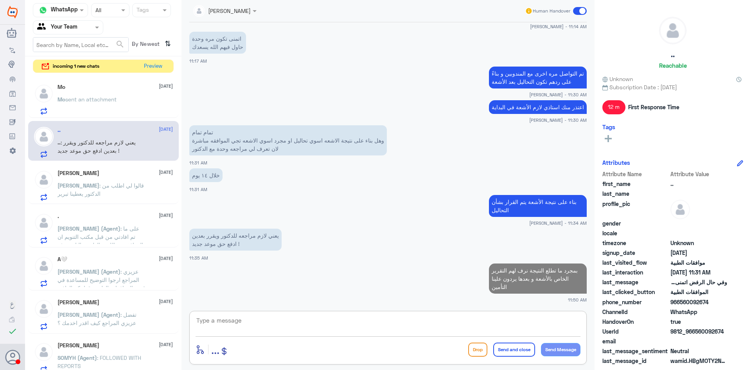
click at [112, 94] on div "Mo 15 September Mo sent an attachment" at bounding box center [115, 99] width 115 height 31
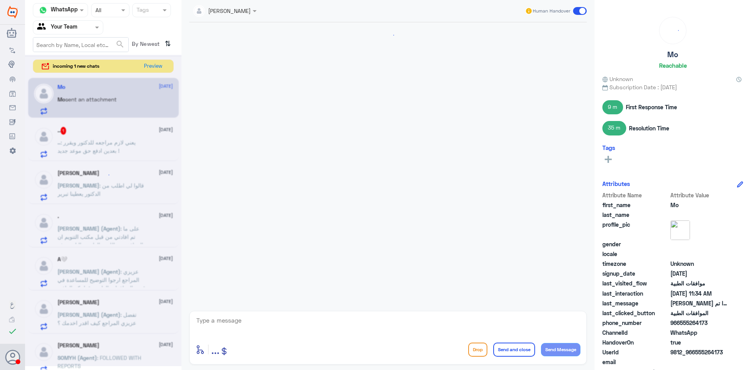
scroll to position [292, 0]
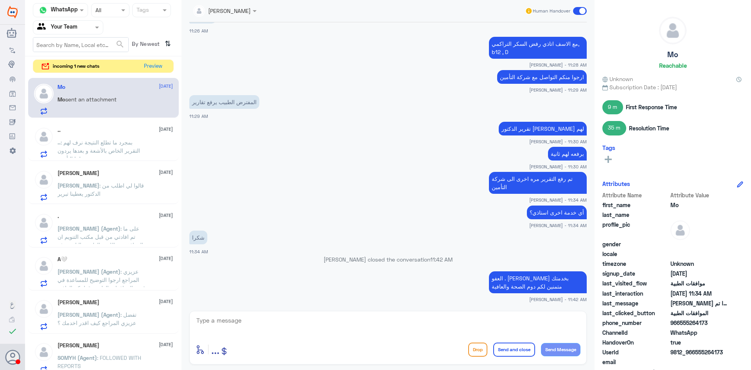
click at [92, 144] on span ": بمجرد ما تطلع النتيجة نرف لهم التقرير الخاص بالأشعة و بعدها يردون علينا التأم…" at bounding box center [99, 150] width 83 height 23
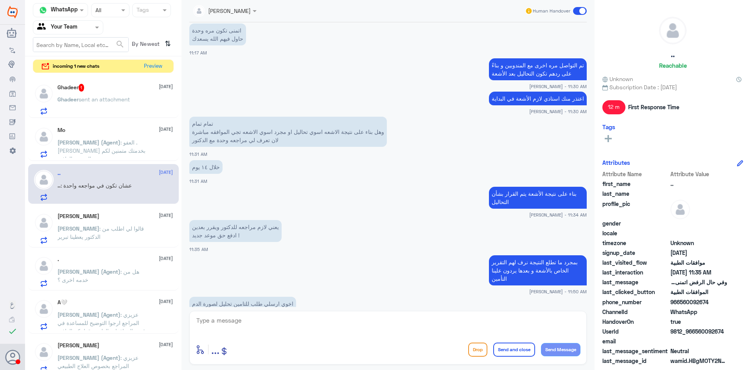
scroll to position [486, 0]
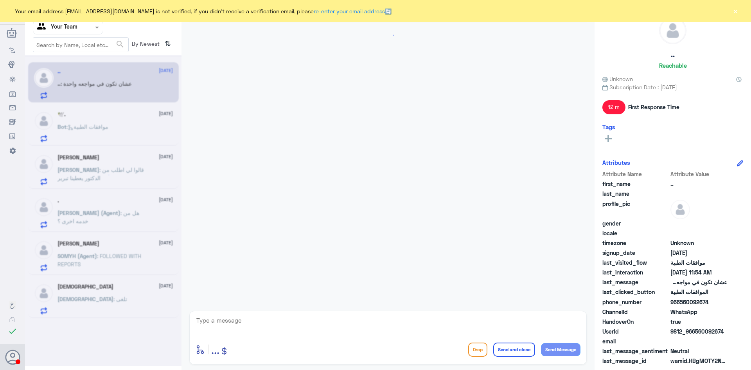
scroll to position [393, 0]
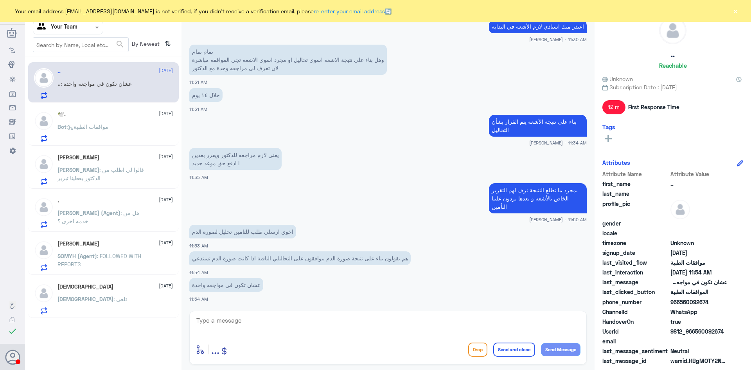
click at [99, 178] on p "Abdullah : ‏قالوا لي اطلب من الدكتور يعطينا تبرير" at bounding box center [102, 176] width 88 height 20
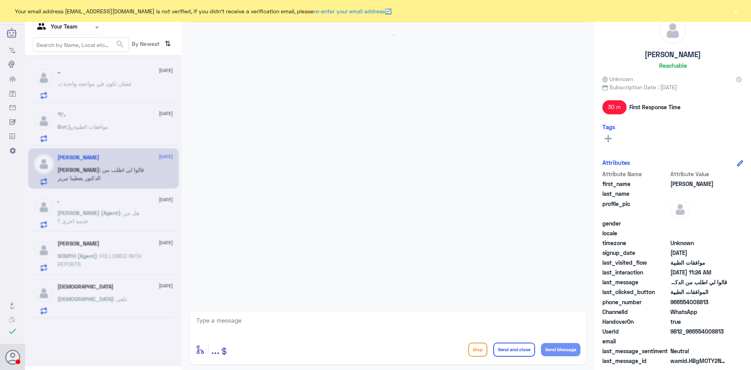
scroll to position [667, 0]
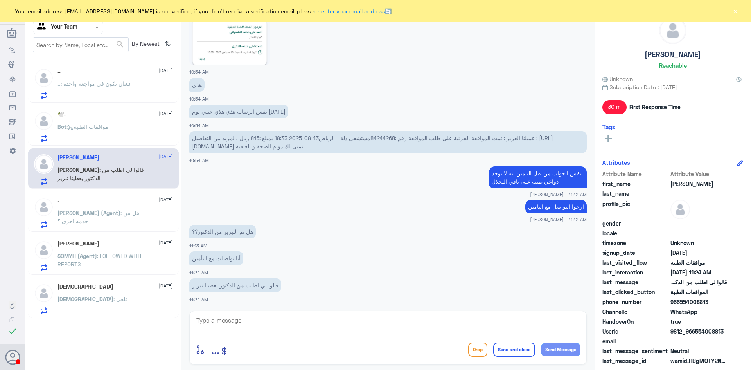
click at [278, 320] on textarea at bounding box center [388, 324] width 385 height 19
click at [101, 131] on p "Bot : موافقات الطبية" at bounding box center [83, 133] width 51 height 20
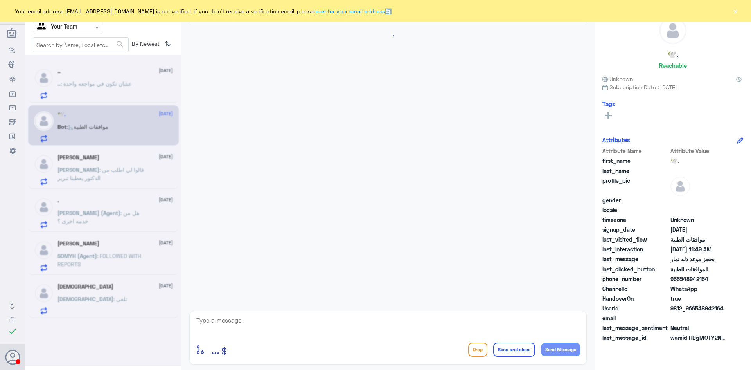
scroll to position [218, 0]
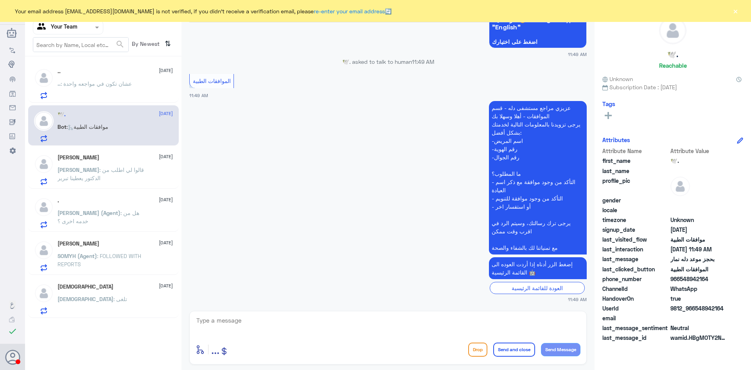
click at [92, 86] on span ": عشان تكون في مواجعه واحدة" at bounding box center [96, 83] width 71 height 7
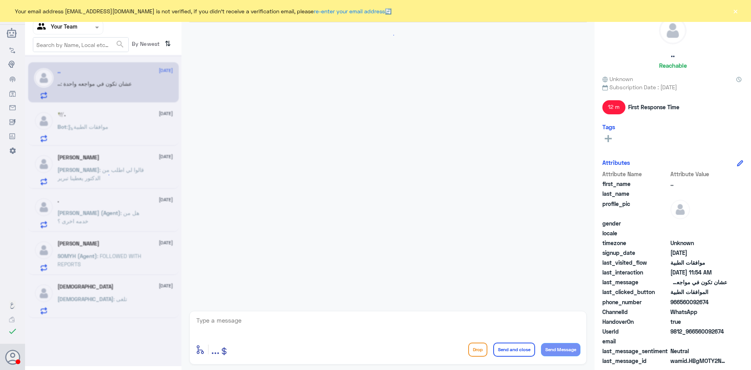
scroll to position [393, 0]
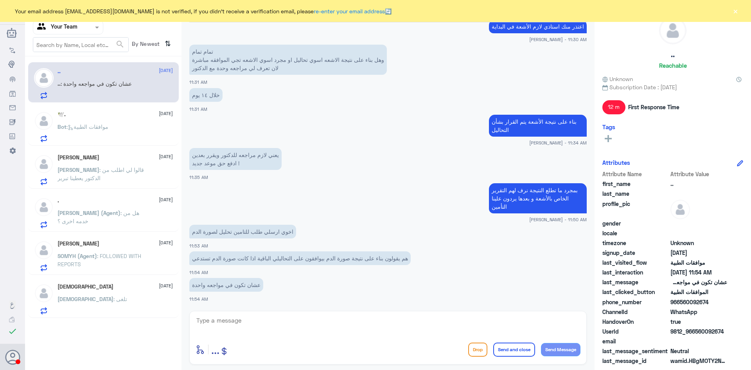
click at [235, 322] on textarea at bounding box center [388, 324] width 385 height 19
type textarea "h"
type textarea "اعتذر منك استاذي ما عندي صلاحية اضيف صورة الدم الاضافة عن طريق الطبيب المعالج"
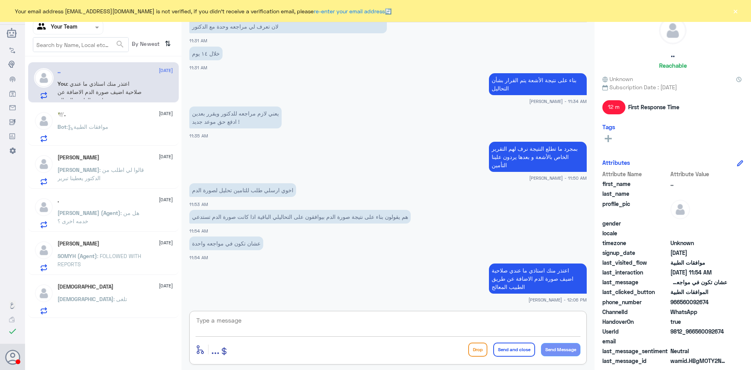
click at [121, 114] on div "🕊️. 15 September" at bounding box center [115, 114] width 115 height 7
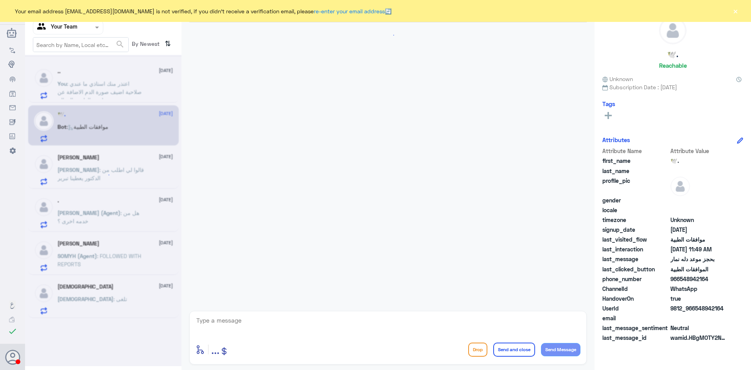
scroll to position [218, 0]
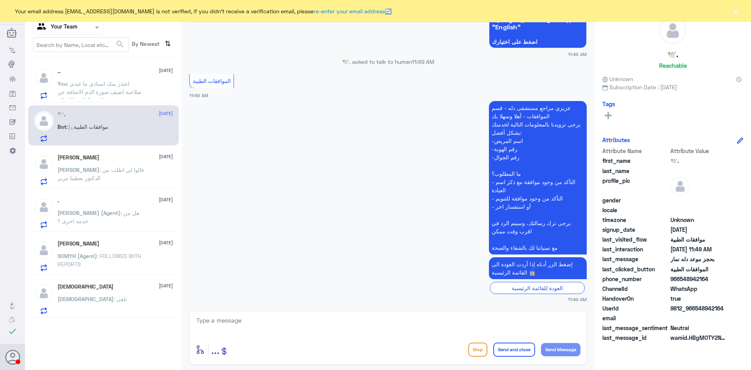
click at [262, 319] on textarea at bounding box center [388, 324] width 385 height 19
type textarea "السلام عليكم و رحمة الله"
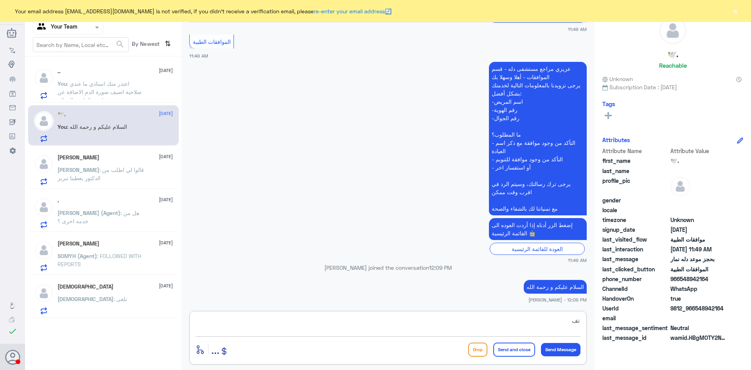
type textarea "ت"
type textarea "معك قسم الموافقات كيف اقدر اخدمكم"
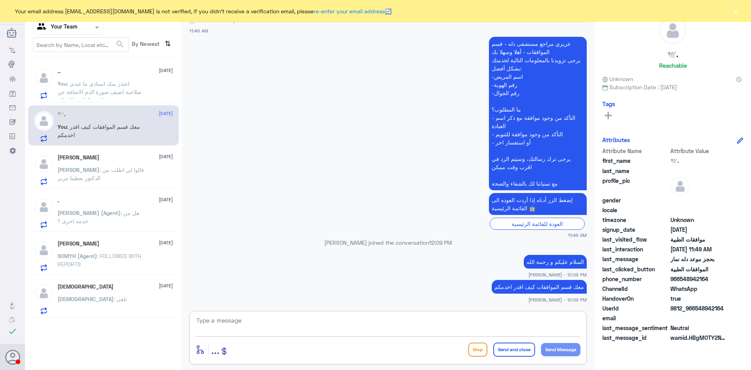
scroll to position [276, 0]
click at [96, 92] on span ": اعتذر منك استاذي ما عندي صلاحية اضيف صورة الدم الاضافة عن طريق الطبيب المعالج" at bounding box center [100, 91] width 84 height 23
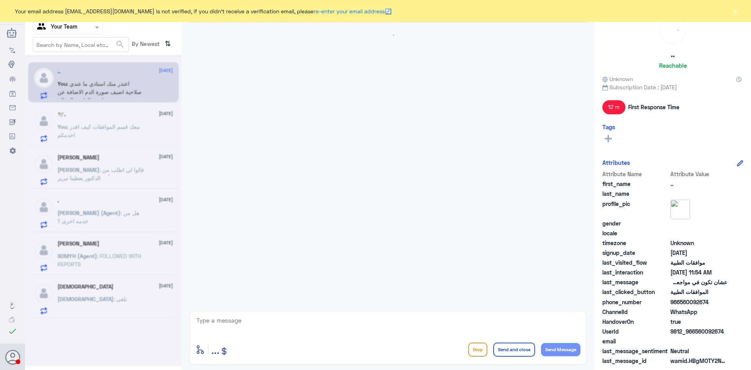
scroll to position [407, 0]
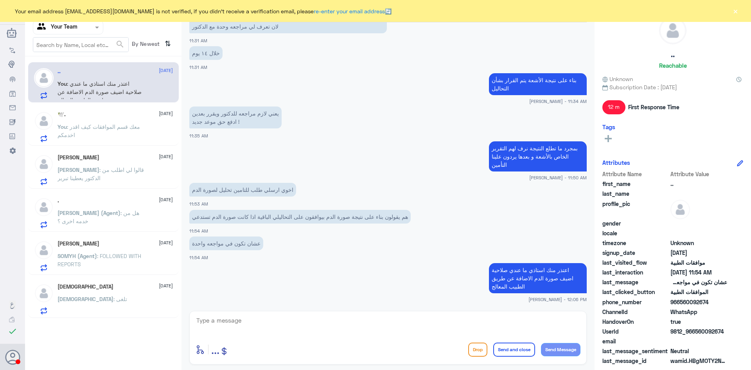
click at [106, 168] on span ": ‏قالوا لي اطلب من الدكتور يعطينا تبرير" at bounding box center [101, 173] width 86 height 15
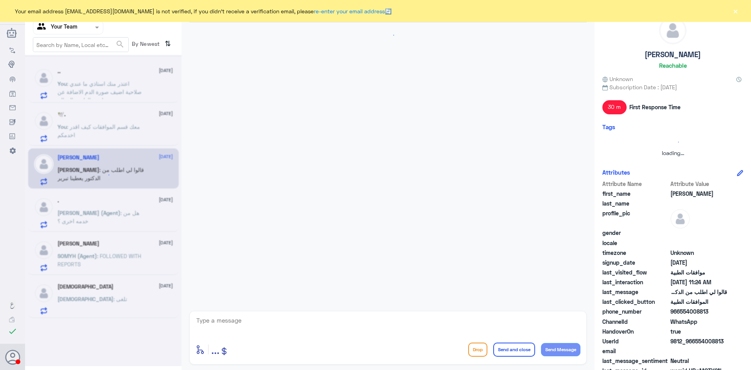
scroll to position [667, 0]
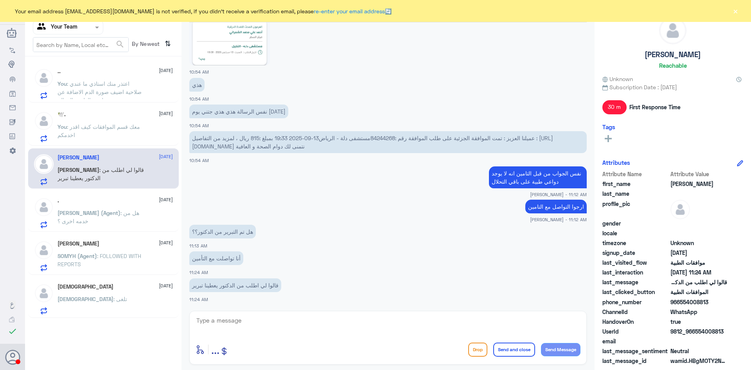
click at [105, 111] on div "🕊️. 15 September You : معك قسم الموافقات كيف اقدر اخدمكم" at bounding box center [103, 125] width 151 height 40
click at [117, 128] on span ": معك قسم الموافقات كيف اقدر اخدمكم" at bounding box center [99, 130] width 83 height 15
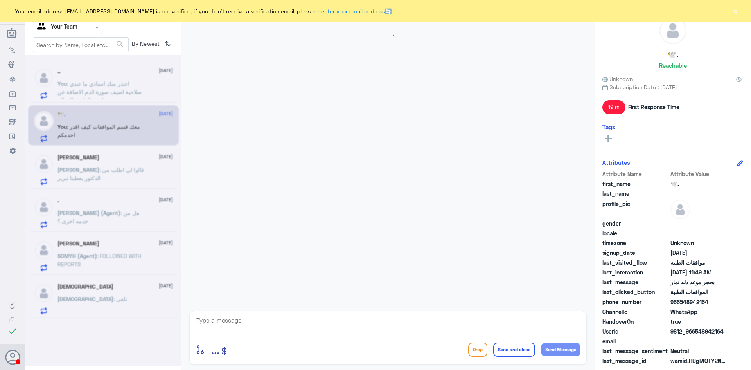
scroll to position [290, 0]
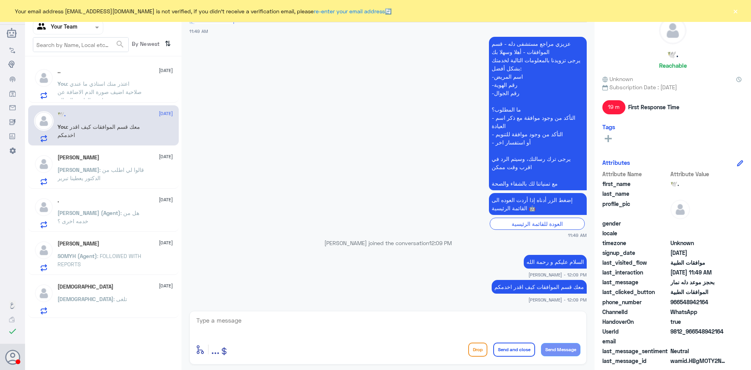
click at [112, 90] on span ": اعتذر منك استاذي ما عندي صلاحية اضيف صورة الدم الاضافة عن طريق الطبيب المعالج" at bounding box center [100, 91] width 84 height 23
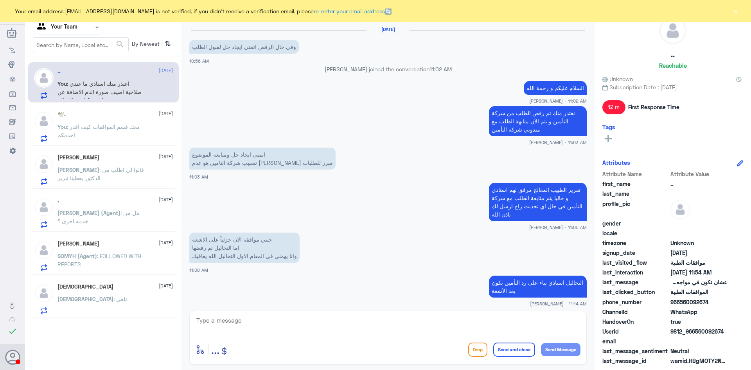
scroll to position [407, 0]
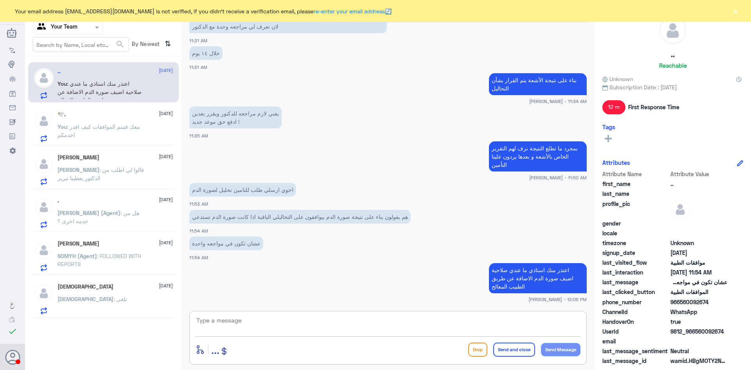
click at [254, 324] on textarea at bounding box center [388, 324] width 385 height 19
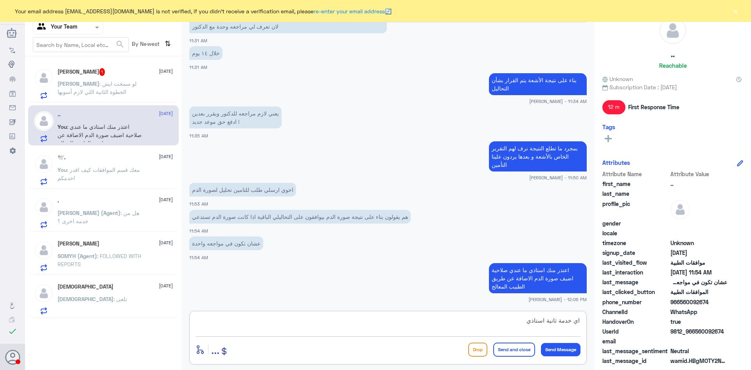
type textarea "اي خدمة ثانية استاذي؟"
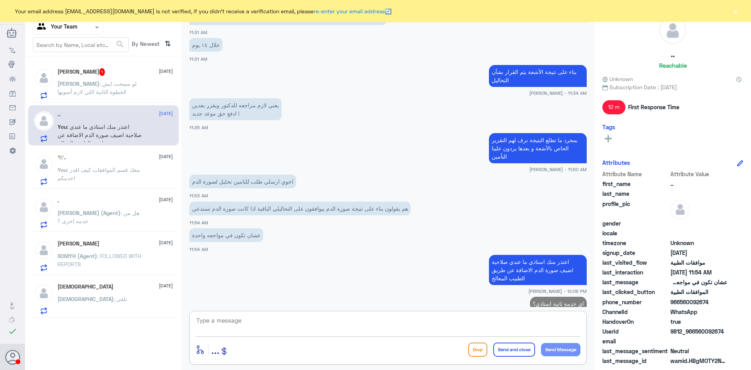
scroll to position [432, 0]
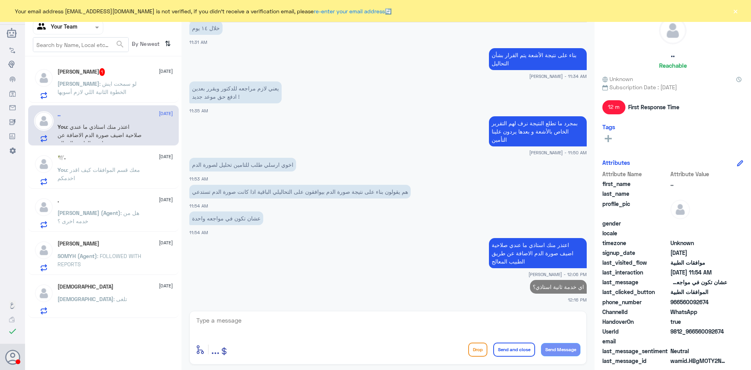
click at [123, 87] on span ": ‏لو سمحت ايش الخطوة الثانية اللي لازم أسويها" at bounding box center [97, 87] width 79 height 15
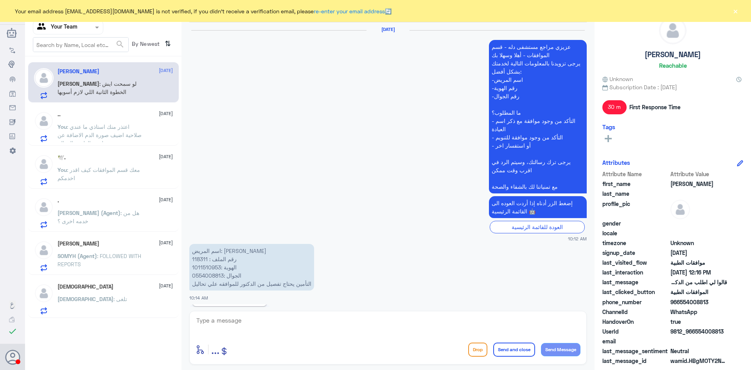
scroll to position [667, 0]
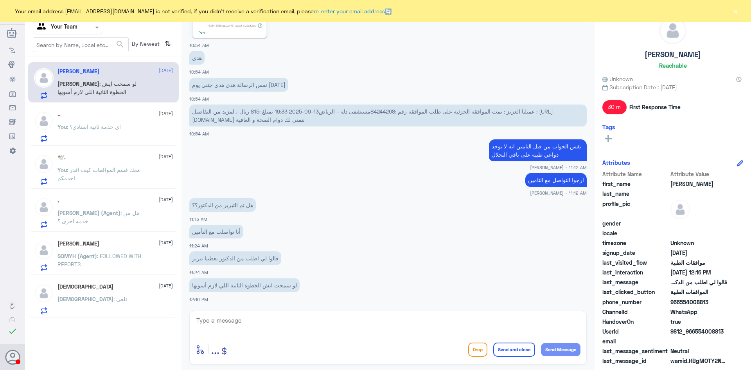
click at [288, 318] on textarea at bounding box center [388, 324] width 385 height 19
type textarea "ارجوا منك مراجعة الطبيب المعالج عشان يكتب في التقرير و يضيف عليه"
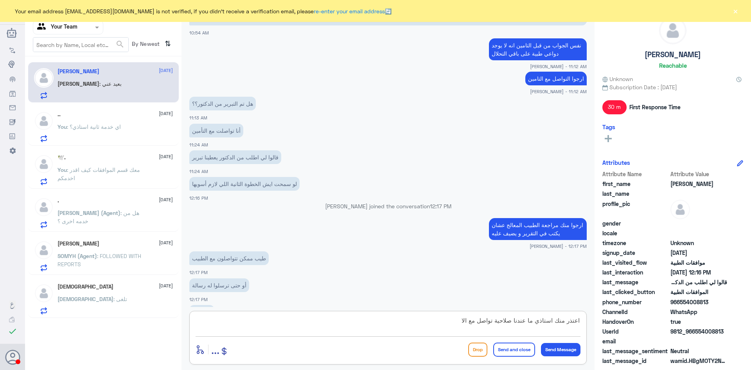
scroll to position [780, 0]
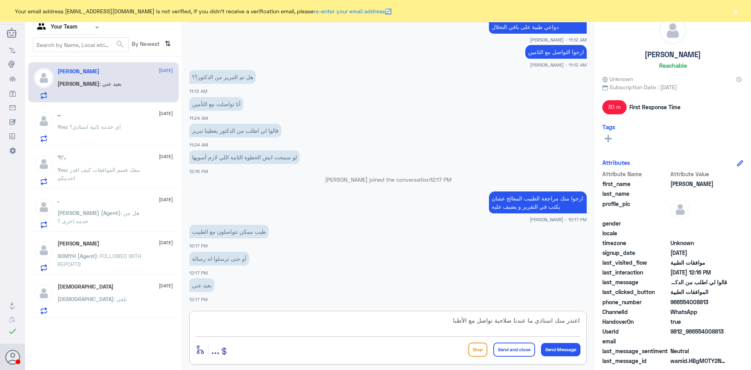
type textarea "اعتذر منك استاذي ما عندنا صلاحية تواصل مع الأطباء"
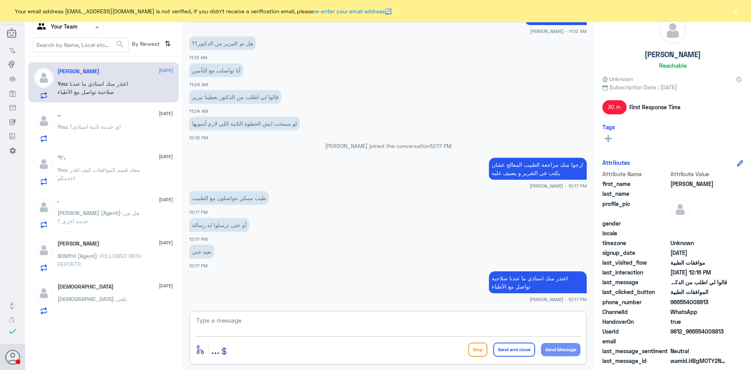
scroll to position [840, 0]
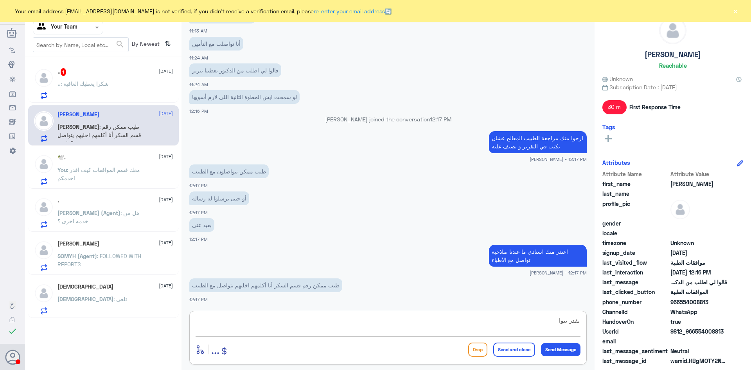
click at [317, 320] on textarea "تقدر تتوا" at bounding box center [388, 324] width 385 height 19
click at [321, 326] on textarea "تقدر تتوا" at bounding box center [388, 324] width 385 height 19
type textarea "تقدر تتواصل مع خدمة العملاء يحولونك على قسم السكر"
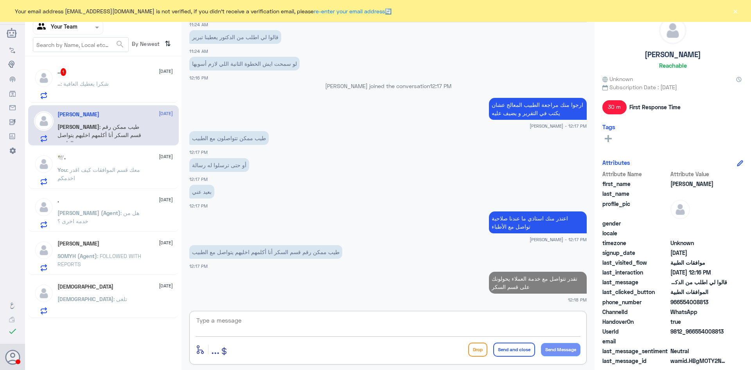
click at [101, 77] on div ".. 1 15 September .. : شكرا يعطيك العافية" at bounding box center [115, 83] width 115 height 31
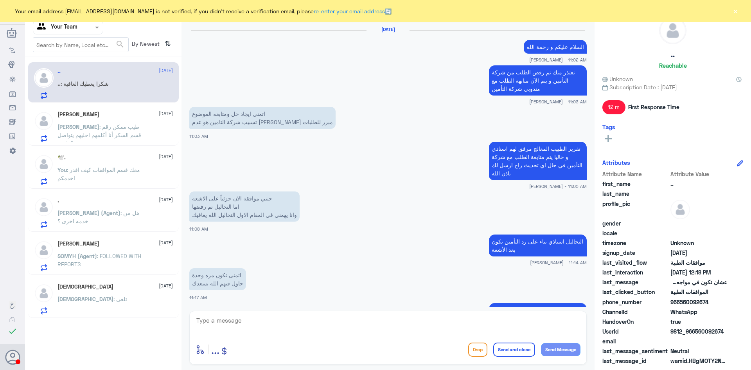
scroll to position [418, 0]
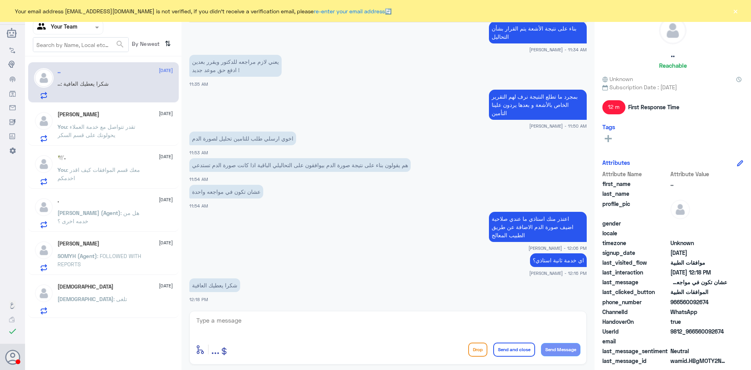
click at [258, 323] on textarea at bounding box center [388, 324] width 385 height 19
type textarea "الله يعافيك و قدامك العافية"
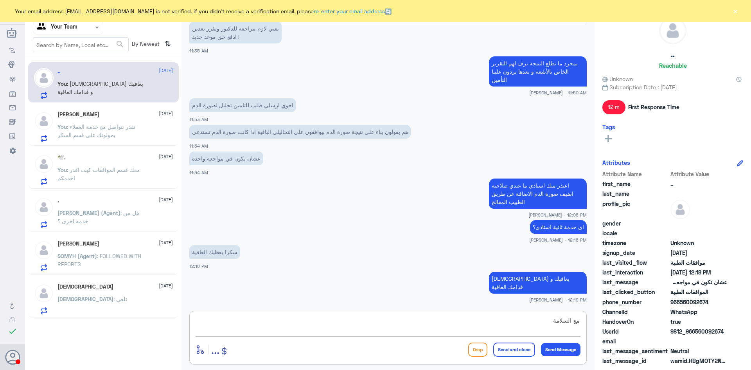
type textarea "مع السلامة"
click at [514, 344] on button "Send and close" at bounding box center [515, 349] width 42 height 14
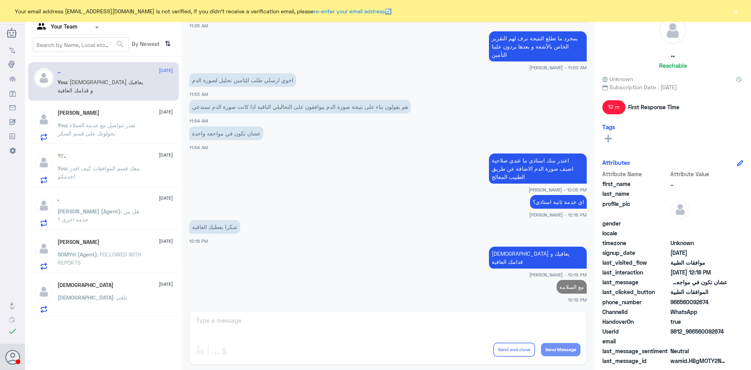
click at [129, 129] on p "You : تقدر تتواصل مع خدمة العملاء يحولونك على قسم السكر" at bounding box center [102, 131] width 88 height 20
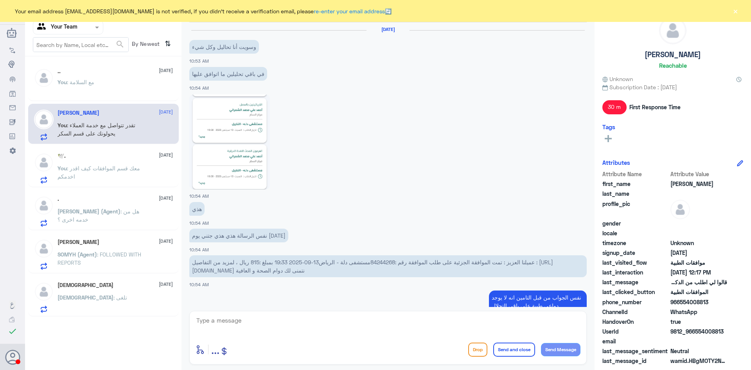
scroll to position [372, 0]
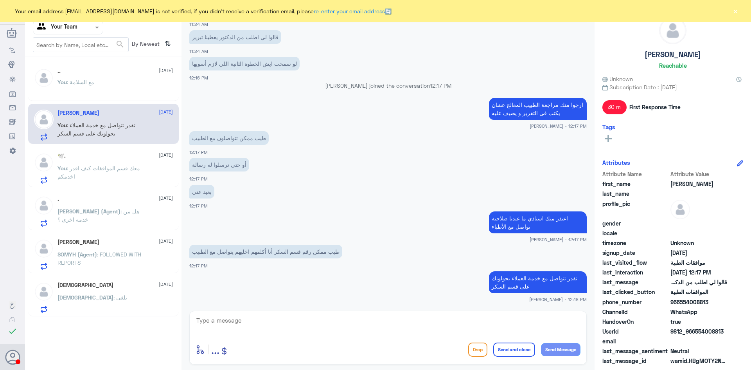
click at [266, 321] on textarea at bounding box center [388, 324] width 385 height 19
type textarea "اي خدمة ثانية استاذي؟"
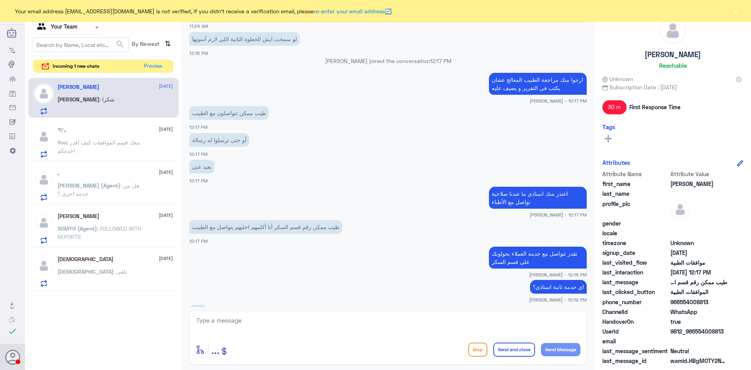
scroll to position [397, 0]
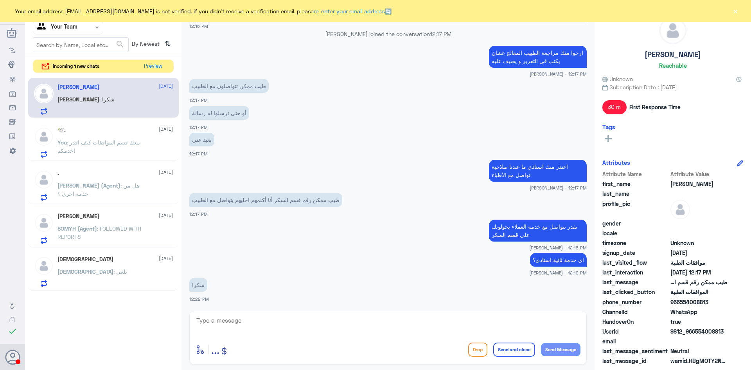
click at [240, 317] on textarea at bounding box center [388, 324] width 385 height 19
type textarea "قدامكم العافية"
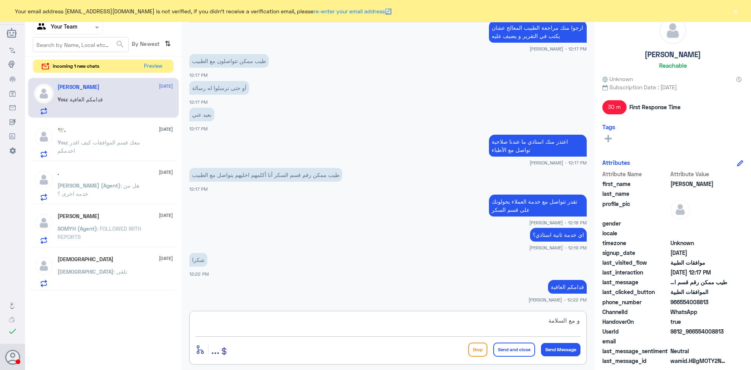
type textarea "و مع السلامة"
click at [507, 349] on button "Send and close" at bounding box center [515, 349] width 42 height 14
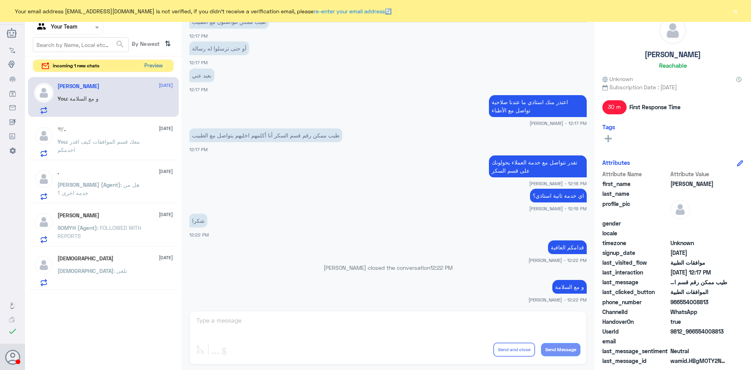
click at [152, 64] on button "Preview" at bounding box center [153, 66] width 24 height 12
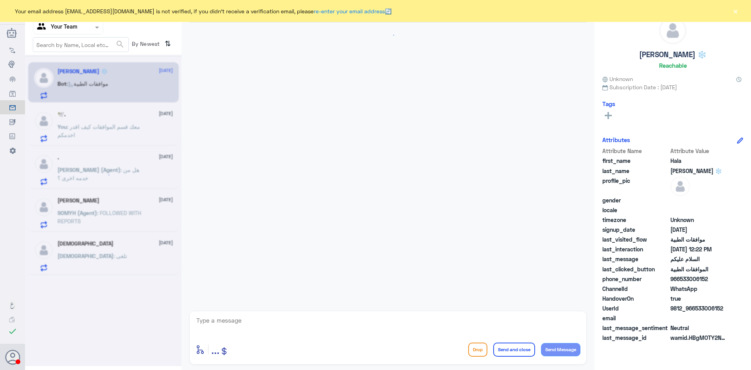
scroll to position [99, 0]
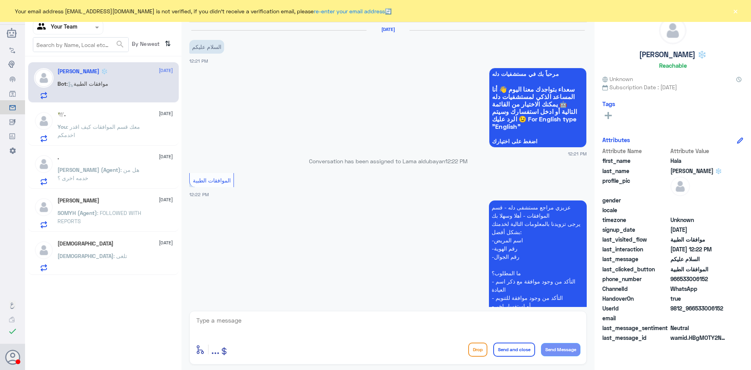
scroll to position [99, 0]
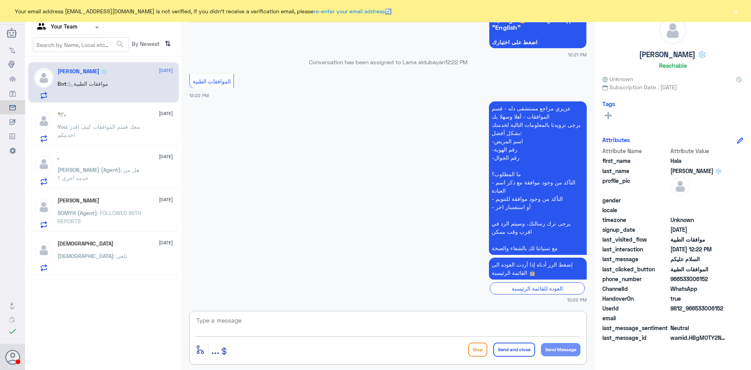
click at [379, 324] on textarea at bounding box center [388, 324] width 385 height 19
click at [291, 315] on textarea at bounding box center [388, 324] width 385 height 19
type textarea "السلام عليكم و رحمة الله"
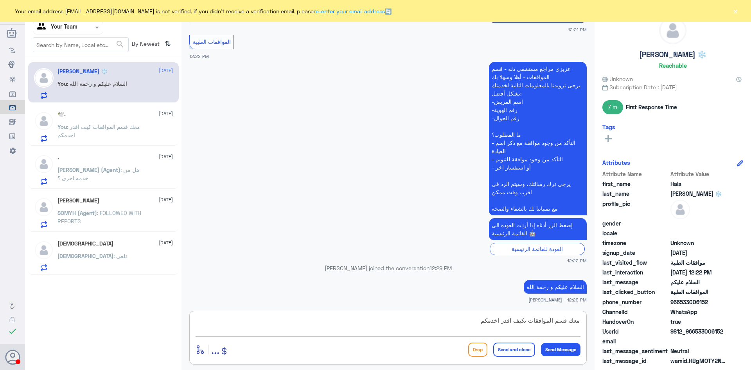
type textarea "معك قسم الموافقات كيف اقدر اخدمكم"
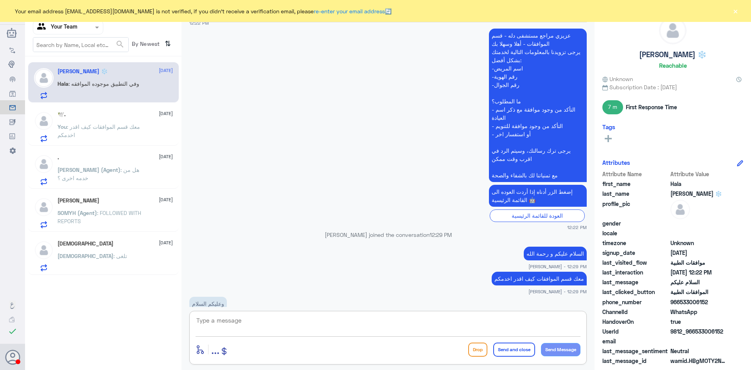
scroll to position [265, 0]
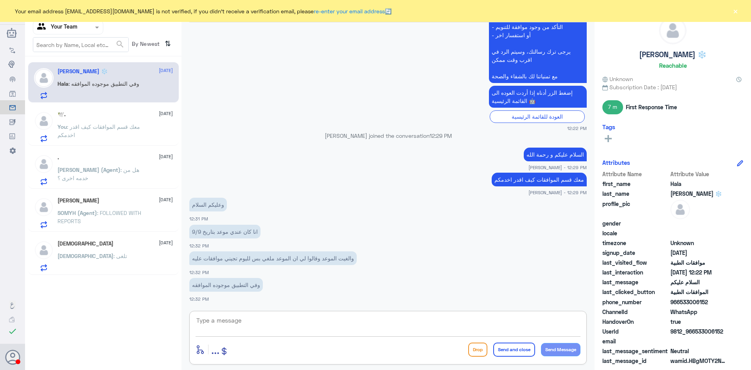
click at [284, 325] on textarea at bounding box center [388, 324] width 385 height 19
click at [546, 323] on textarea "ممكن تزوديني برقم الهوية" at bounding box center [388, 324] width 385 height 19
click at [524, 322] on textarea "ممكن رقم الهوية" at bounding box center [388, 324] width 385 height 19
type textarea "ممكن رقم الهوية او الملف؟"
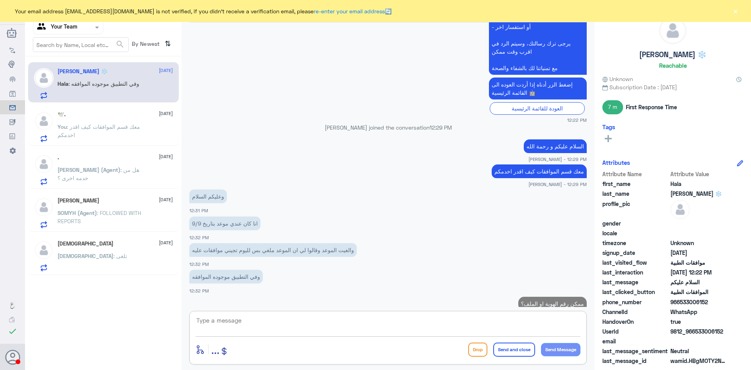
scroll to position [290, 0]
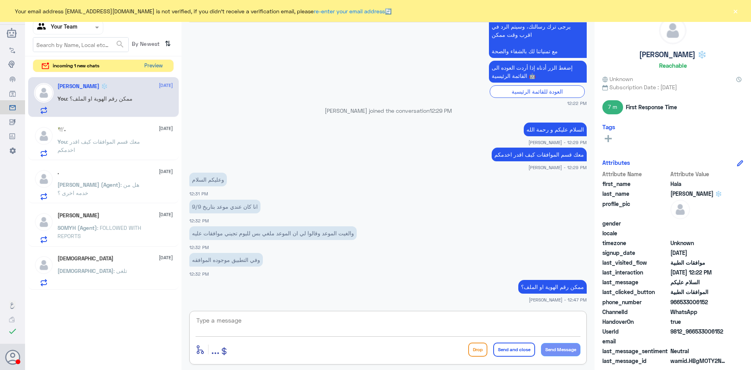
click at [149, 66] on button "Preview" at bounding box center [153, 66] width 24 height 12
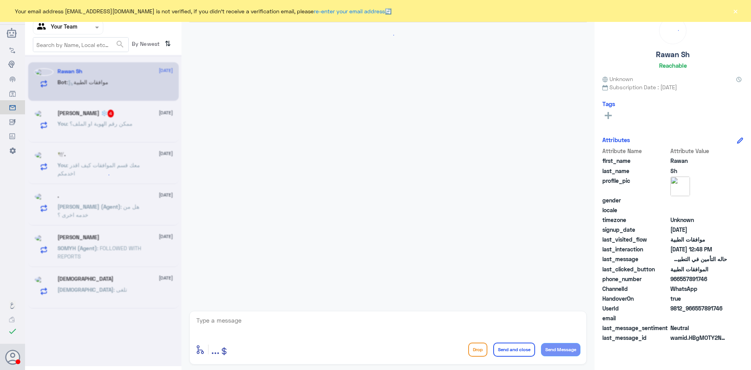
scroll to position [572, 0]
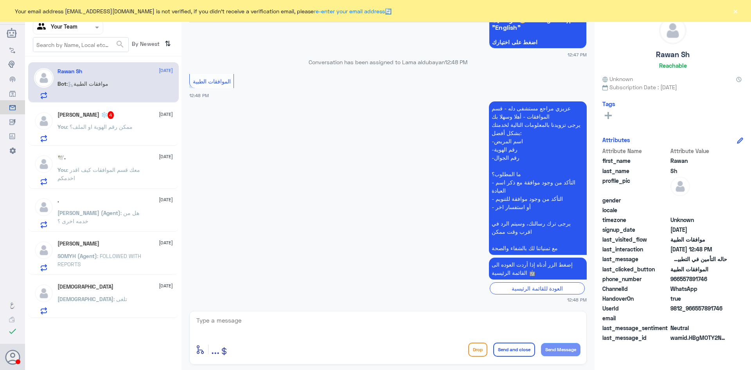
click at [106, 130] on span ": ممكن رقم الهوية او الملف؟" at bounding box center [100, 126] width 66 height 7
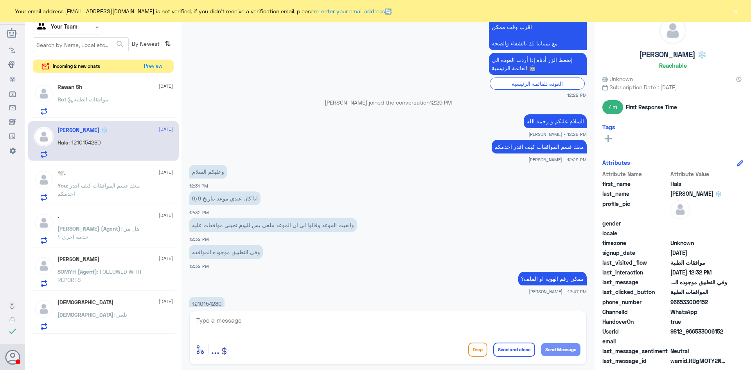
scroll to position [331, 0]
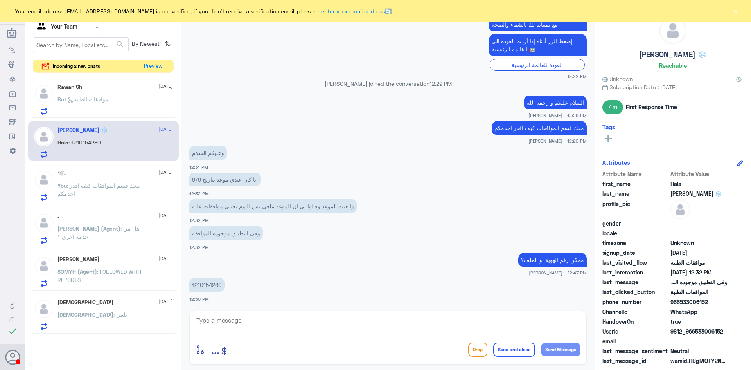
click at [209, 283] on p "1210154280" at bounding box center [206, 285] width 35 height 14
copy p "1210154280"
click at [242, 324] on textarea at bounding box center [388, 324] width 385 height 19
type textarea "j"
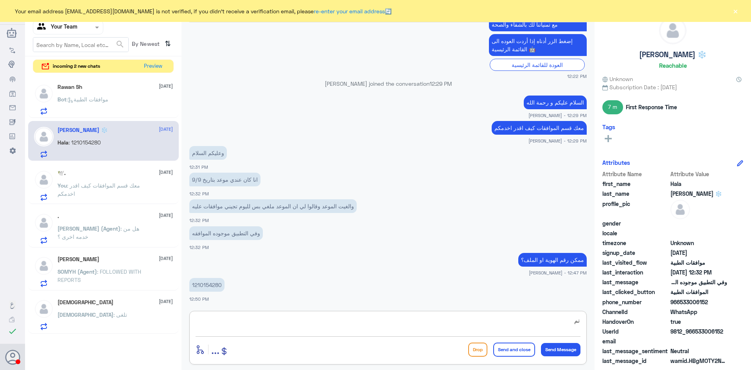
type textarea "ت"
type textarea "تم الآن التأكيد على الإلغاء"
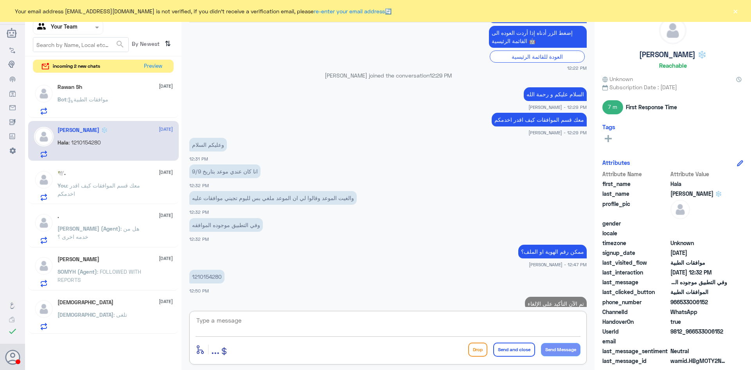
scroll to position [356, 0]
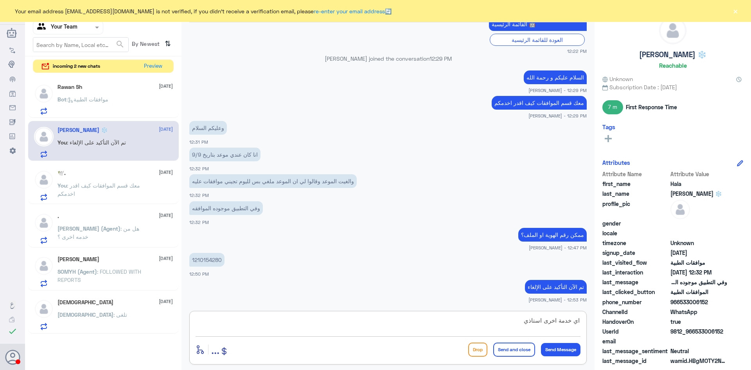
type textarea "اي خدمة اخرى استاذي؟"
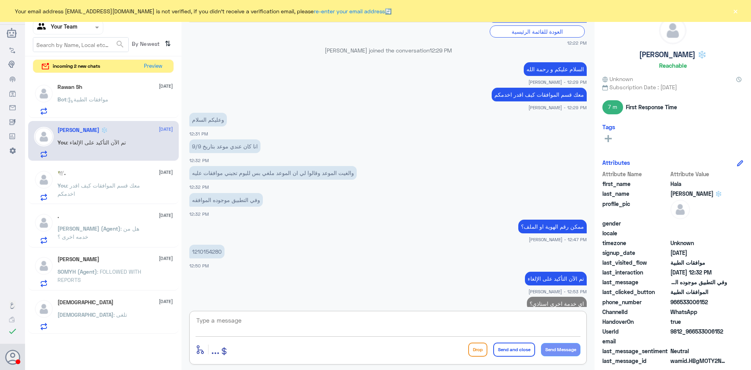
scroll to position [381, 0]
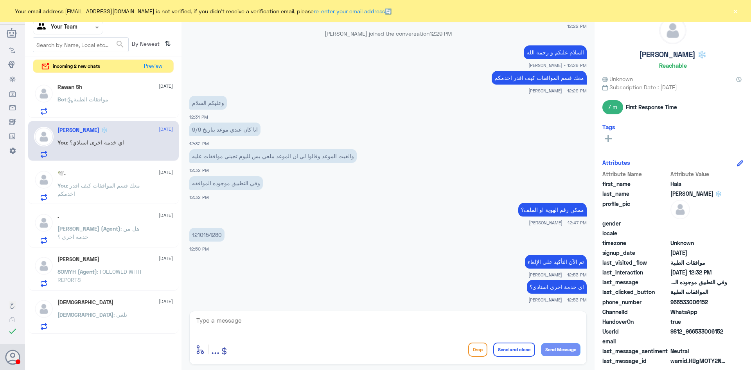
click at [96, 95] on p "Bot : موافقات الطبية" at bounding box center [83, 105] width 51 height 20
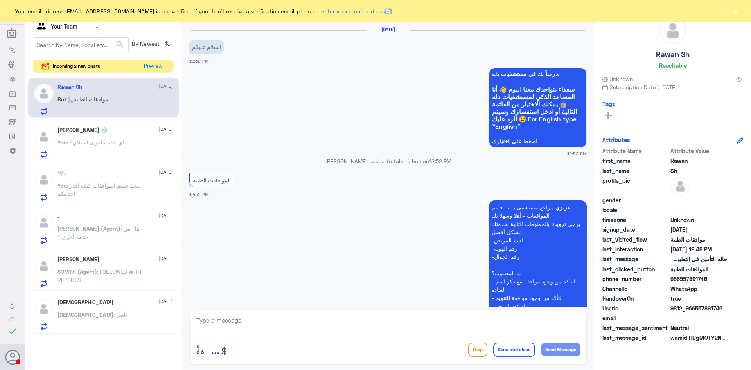
scroll to position [572, 0]
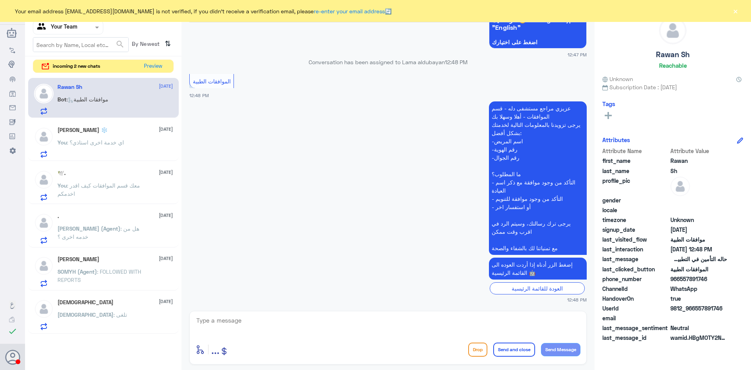
click at [106, 146] on p "You : اي خدمة اخرى استاذي؟" at bounding box center [91, 148] width 67 height 20
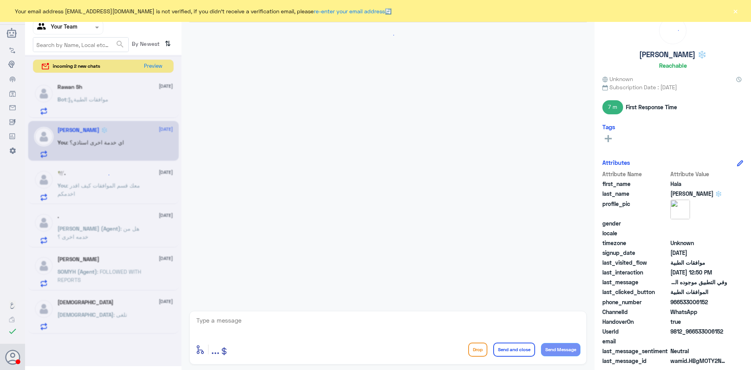
scroll to position [381, 0]
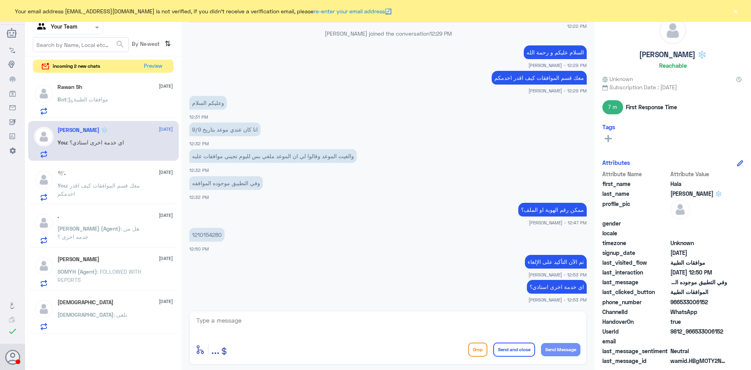
click at [124, 108] on div "Bot : موافقات الطبية" at bounding box center [115, 106] width 115 height 18
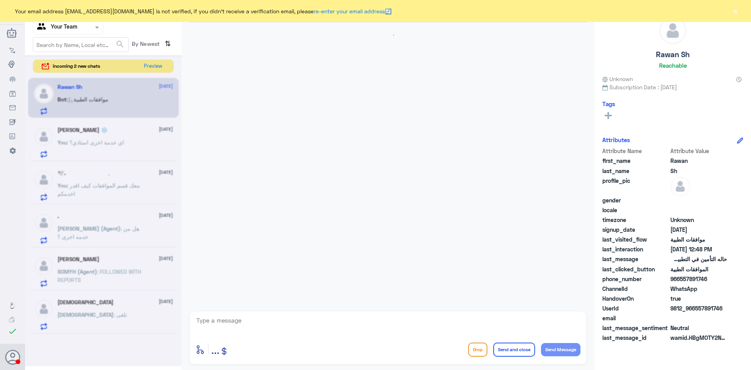
scroll to position [572, 0]
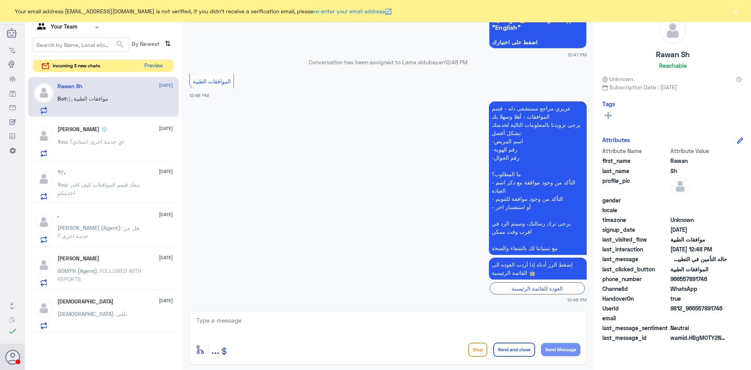
click at [145, 66] on button "Preview" at bounding box center [153, 66] width 24 height 12
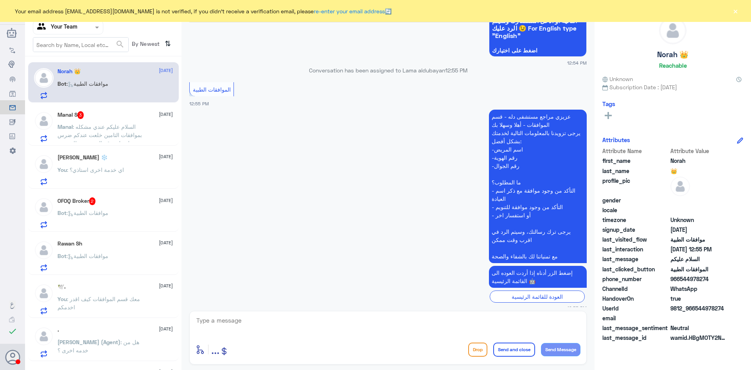
scroll to position [1318, 0]
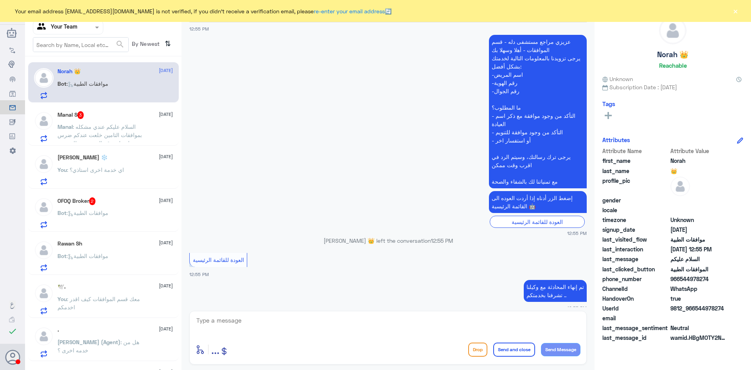
click at [116, 135] on span ": السلام عليكم عندي مشكله بموافقات التامين خلعت عندكم ضرس ومدخلين لي رقم الضرس …" at bounding box center [101, 138] width 87 height 31
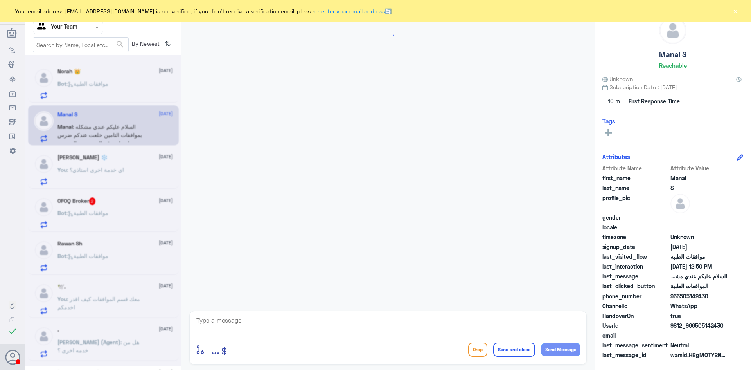
scroll to position [191, 0]
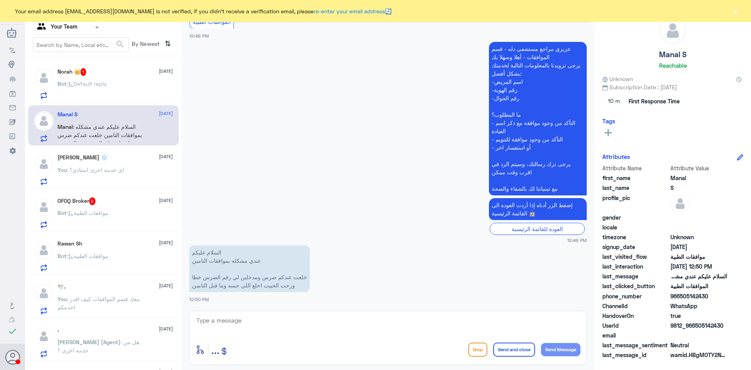
click at [100, 76] on div "Norah 👑 1 [DATE] Bot : Default reply" at bounding box center [115, 83] width 115 height 31
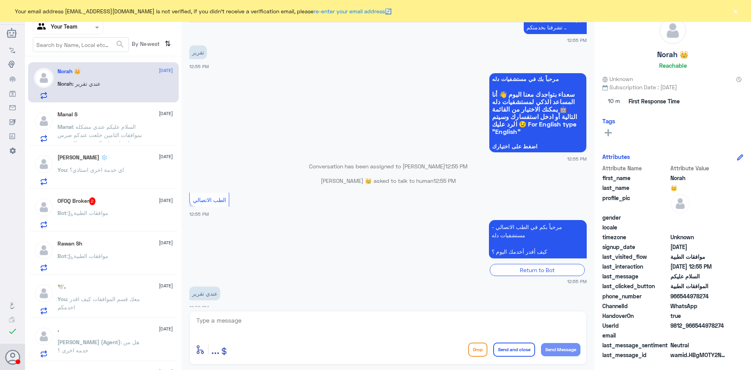
scroll to position [1131, 0]
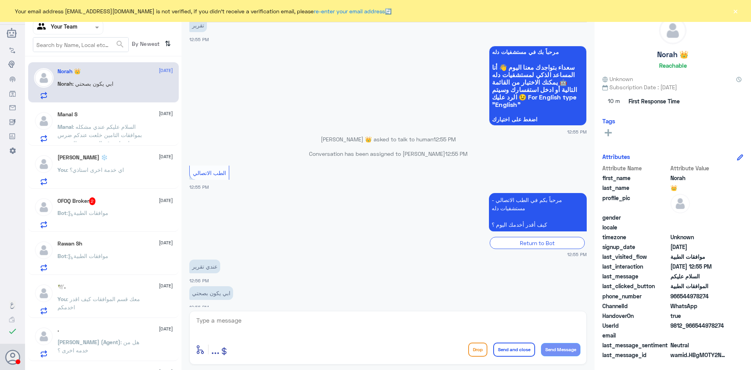
click at [86, 135] on span ": السلام عليكم عندي مشكله بموافقات التامين خلعت عندكم ضرس ومدخلين لي رقم الضرس …" at bounding box center [101, 138] width 87 height 31
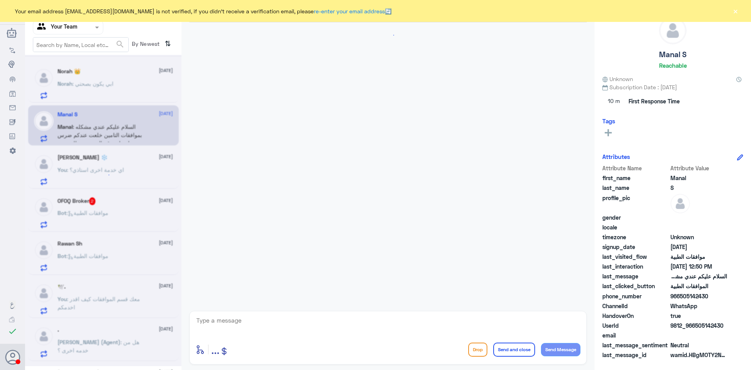
scroll to position [191, 0]
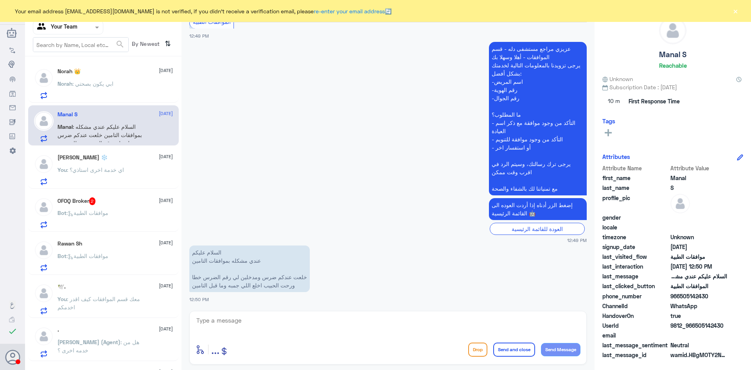
click at [82, 218] on p "Bot : موافقات الطبية" at bounding box center [83, 219] width 51 height 20
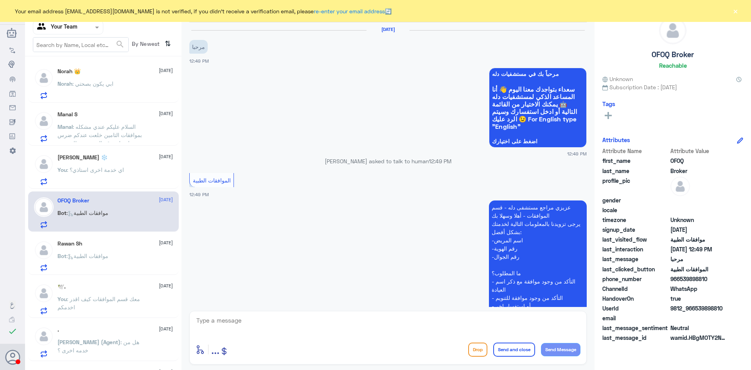
scroll to position [99, 0]
